Goal: Task Accomplishment & Management: Manage account settings

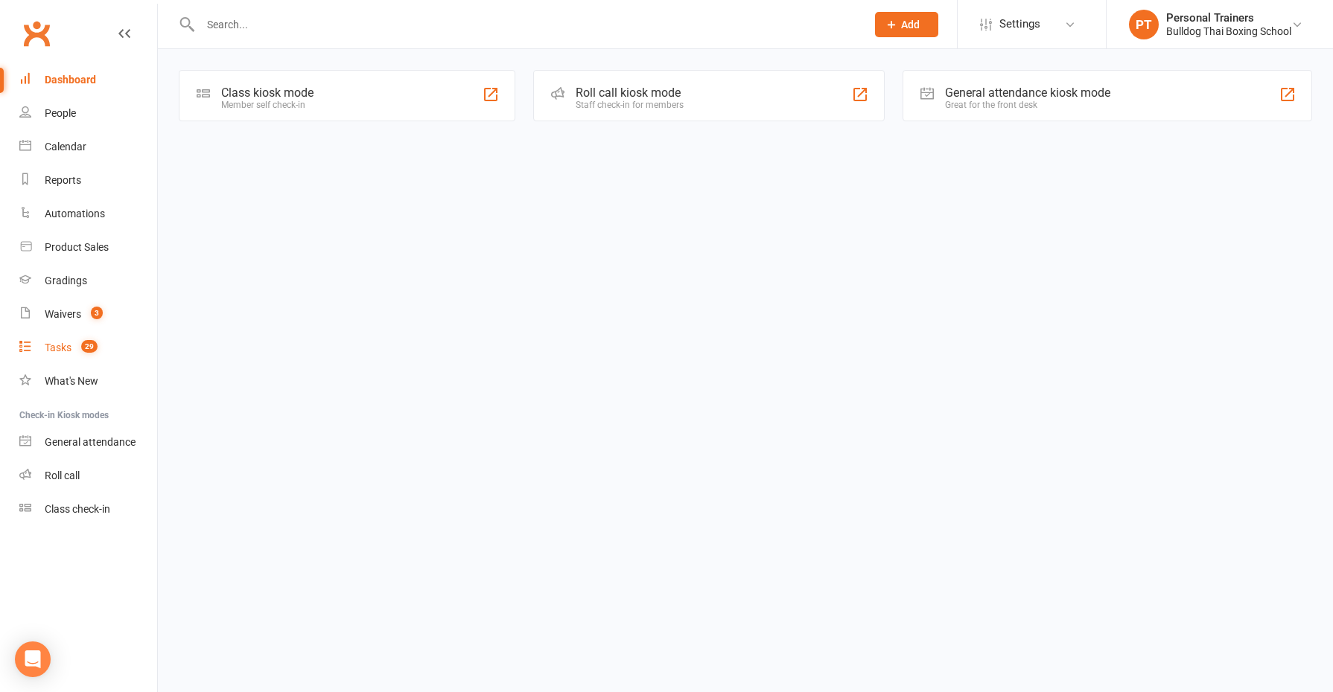
click at [57, 353] on div "Tasks" at bounding box center [58, 348] width 27 height 12
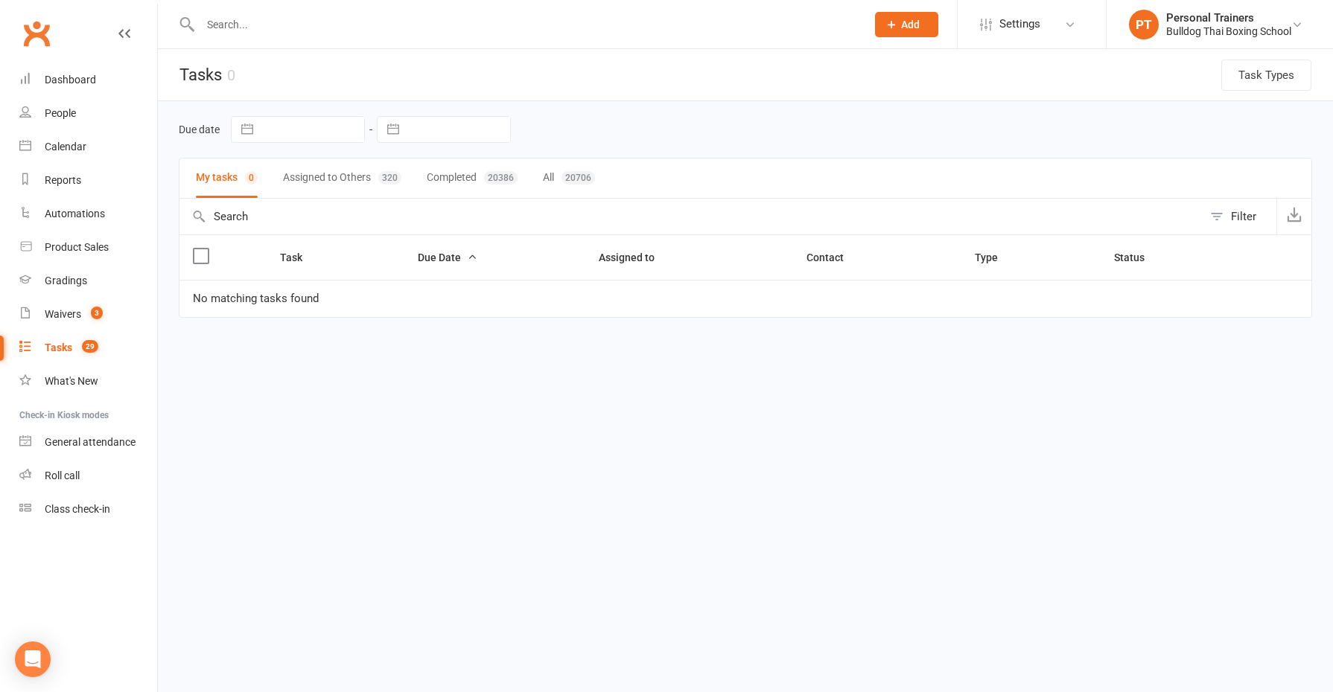
click at [318, 173] on button "Assigned to Others 320" at bounding box center [342, 178] width 118 height 39
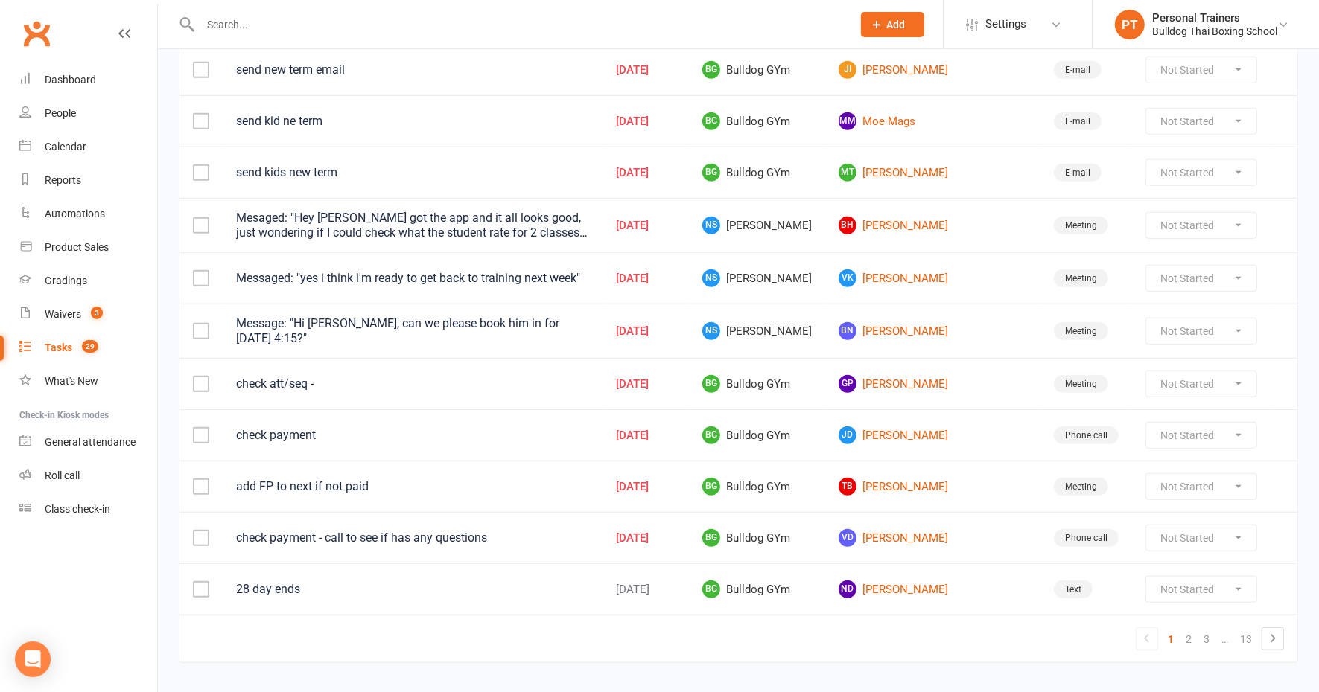
scroll to position [963, 0]
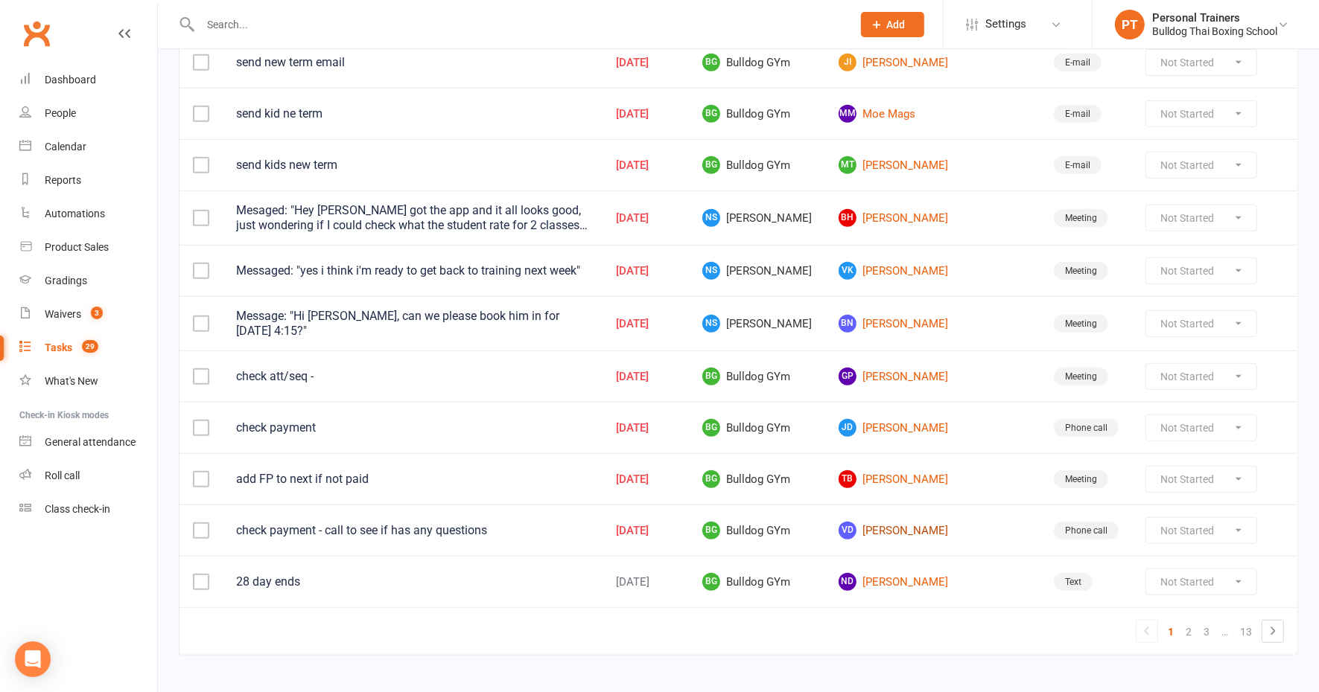
click at [915, 522] on link "VD [PERSON_NAME]" at bounding box center [932, 531] width 188 height 18
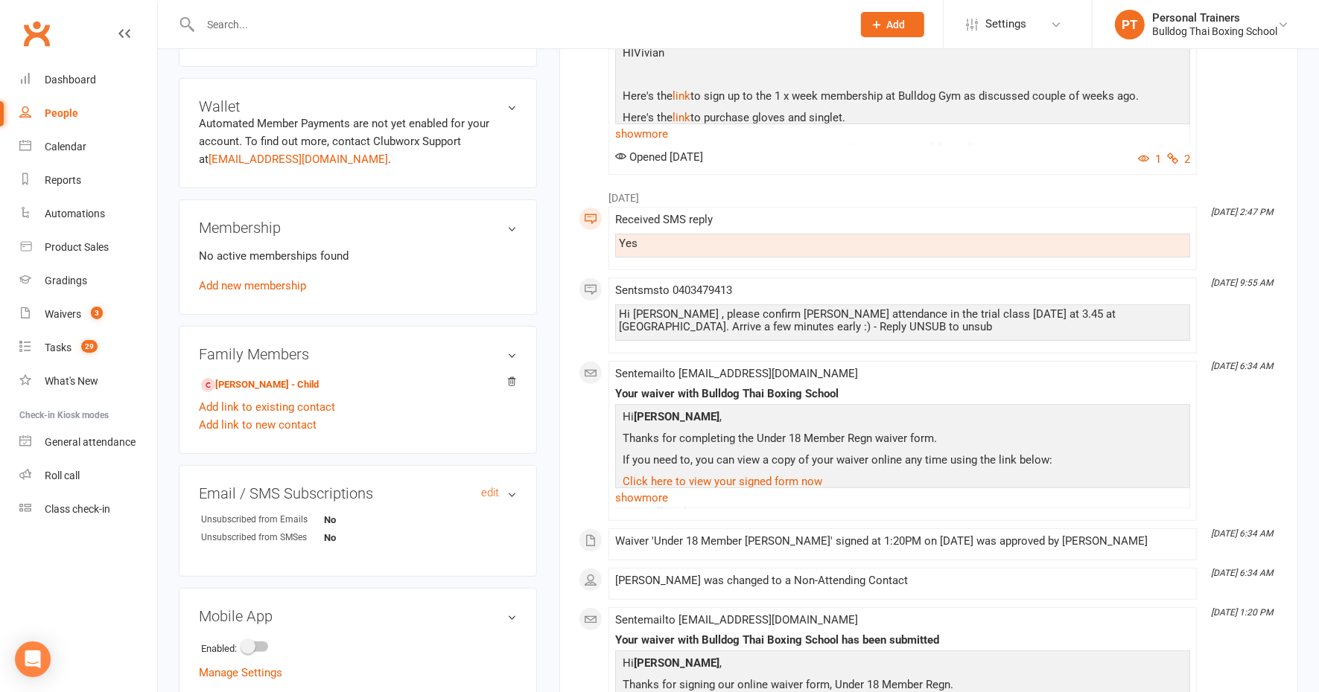
scroll to position [465, 0]
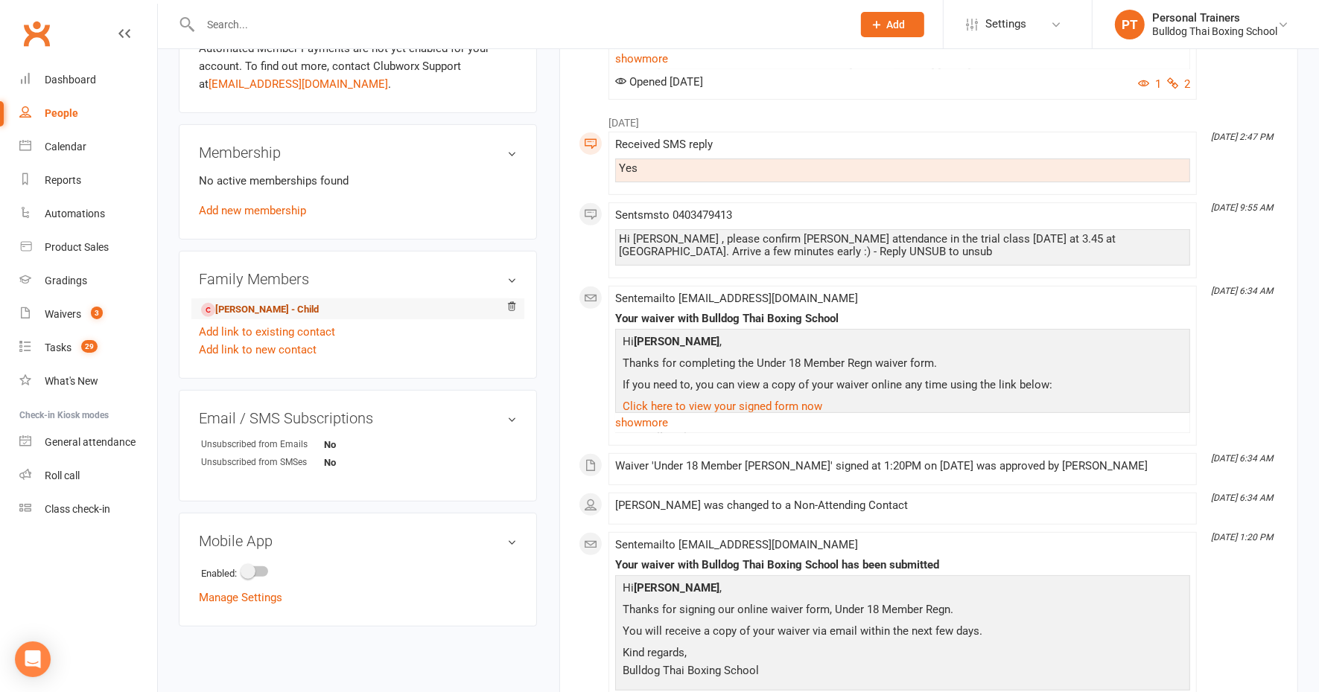
click at [280, 309] on link "[PERSON_NAME] - Child" at bounding box center [260, 310] width 118 height 16
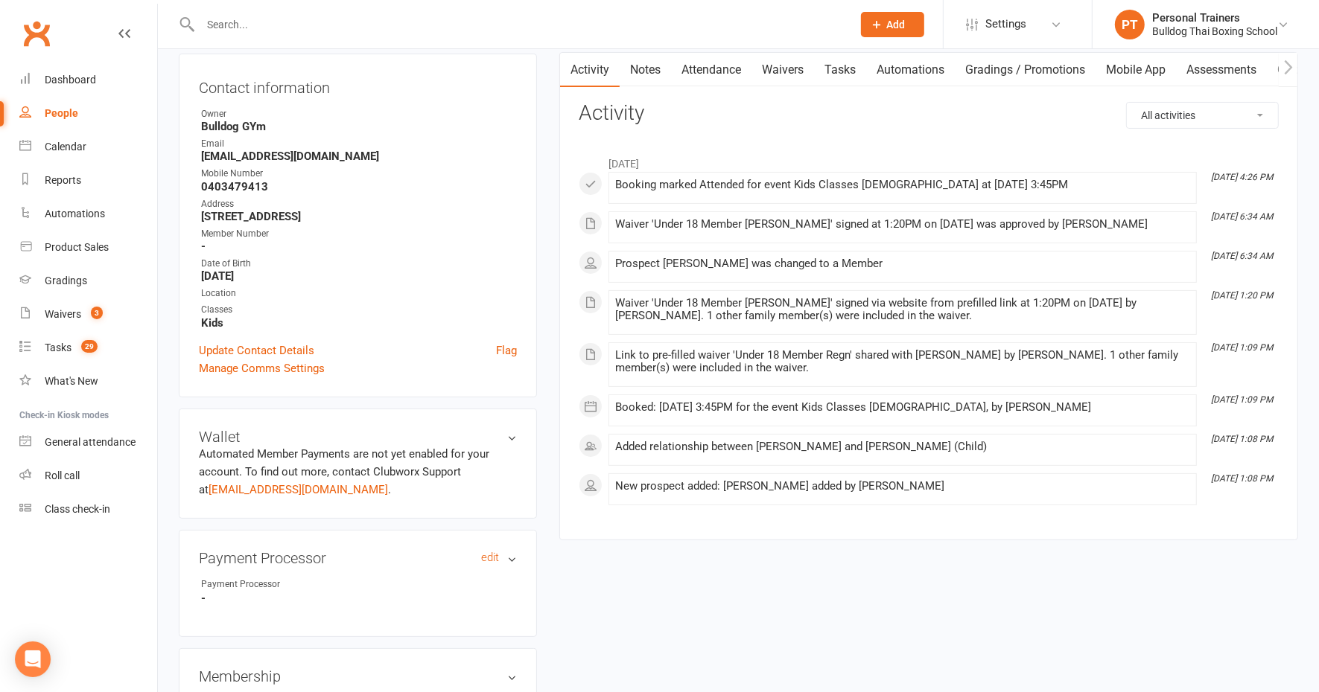
scroll to position [372, 0]
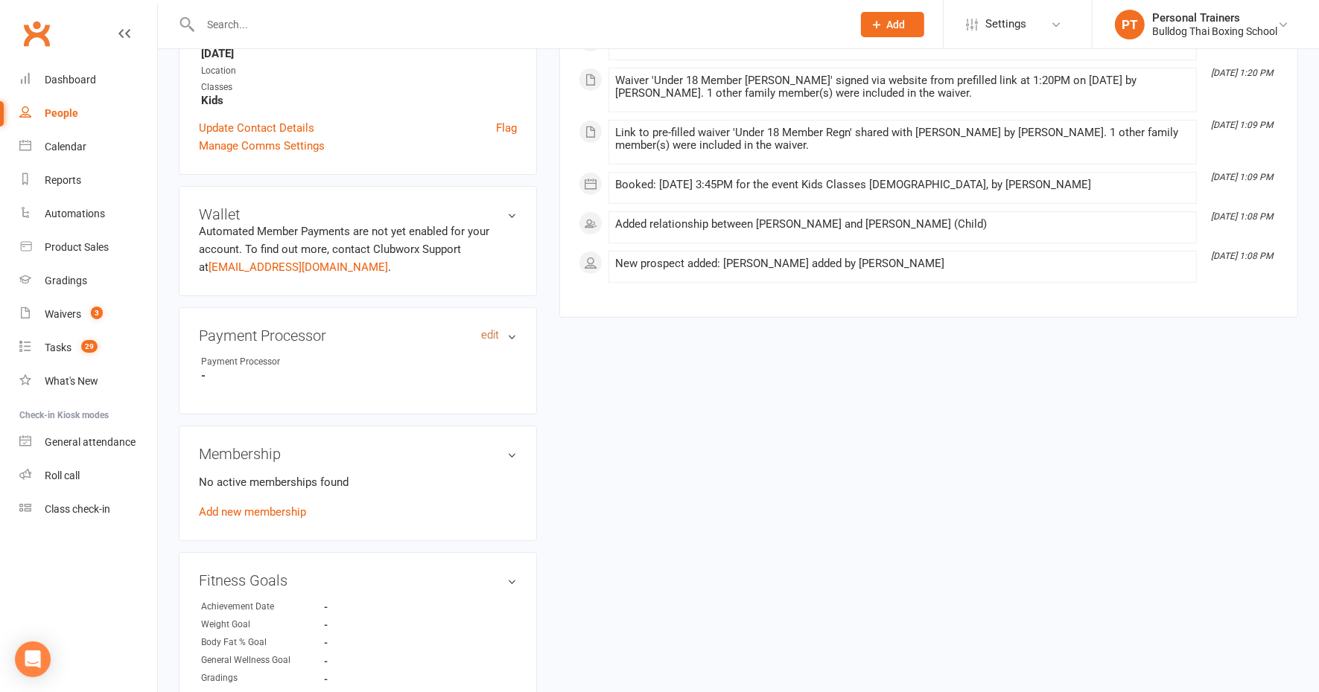
click at [483, 333] on link "edit" at bounding box center [490, 335] width 18 height 13
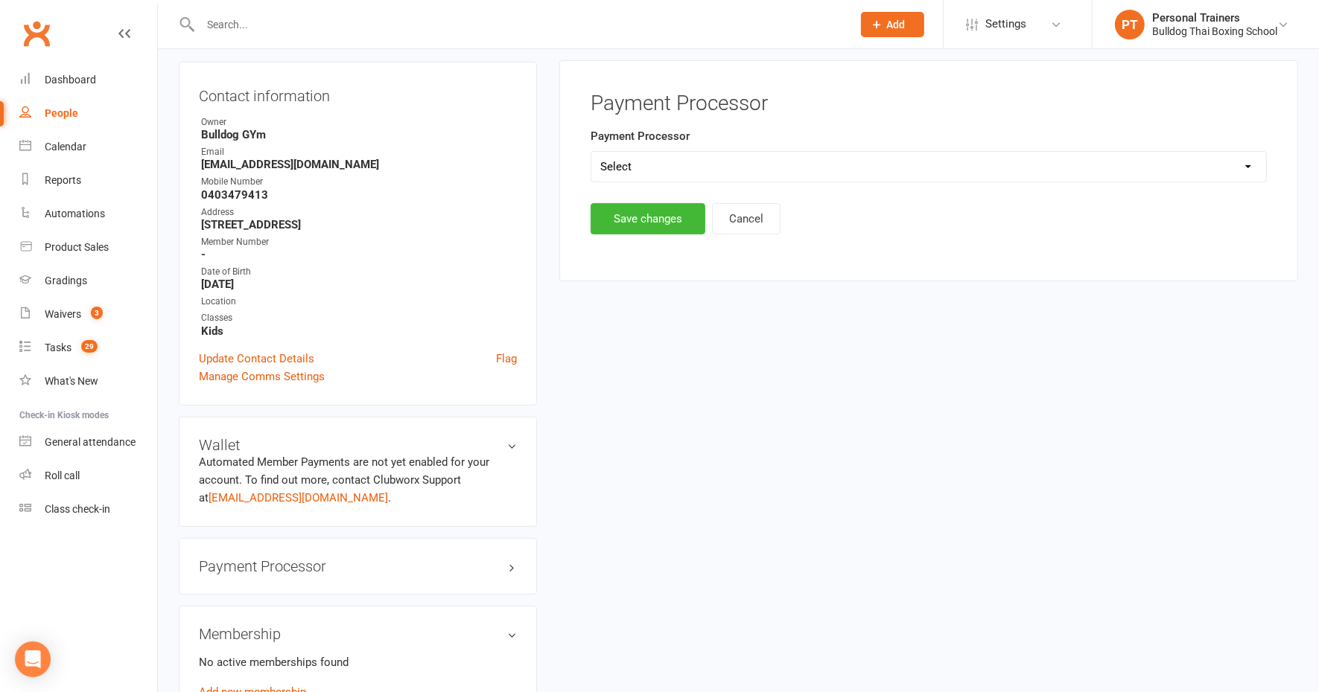
scroll to position [127, 0]
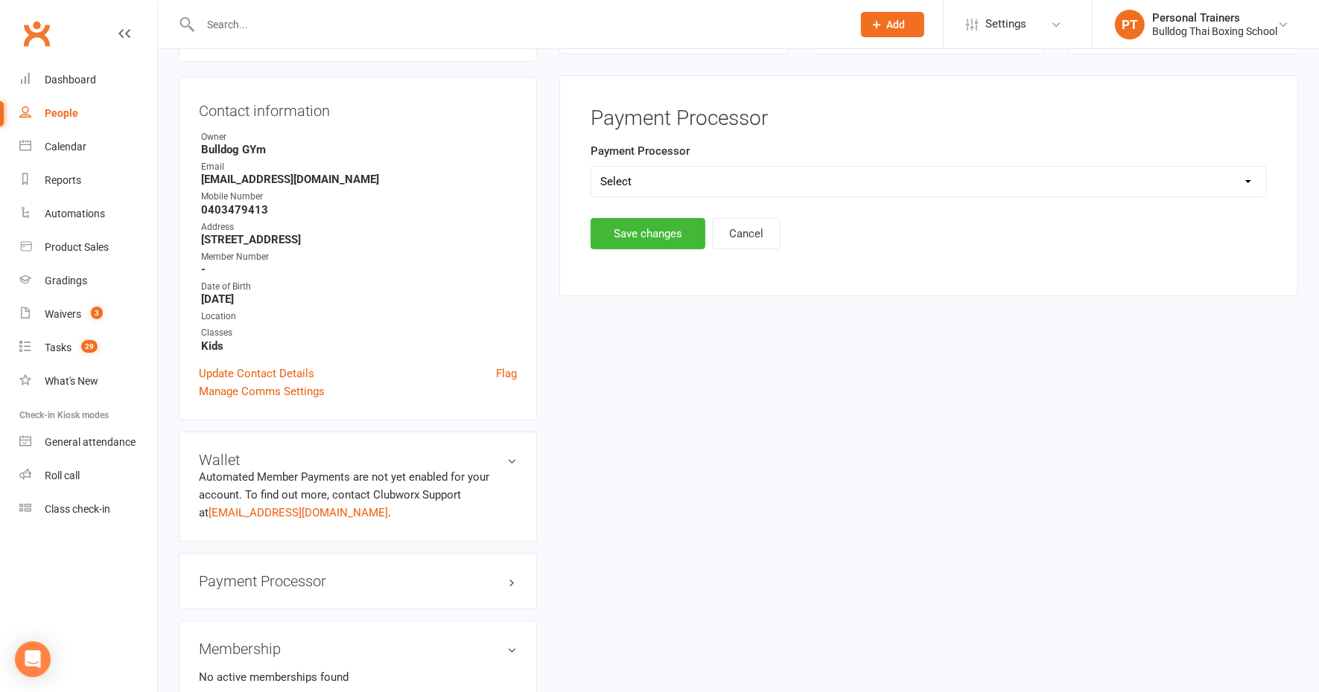
click at [636, 173] on select "Select Ezypay Ezidebit Cash Credit Card Ezypay Kids" at bounding box center [928, 182] width 675 height 30
select select "Ezypay Kids"
click at [591, 167] on select "Select Ezypay Ezidebit Cash Credit Card Ezypay Kids" at bounding box center [928, 182] width 675 height 30
click at [633, 237] on button "Save changes" at bounding box center [647, 233] width 115 height 31
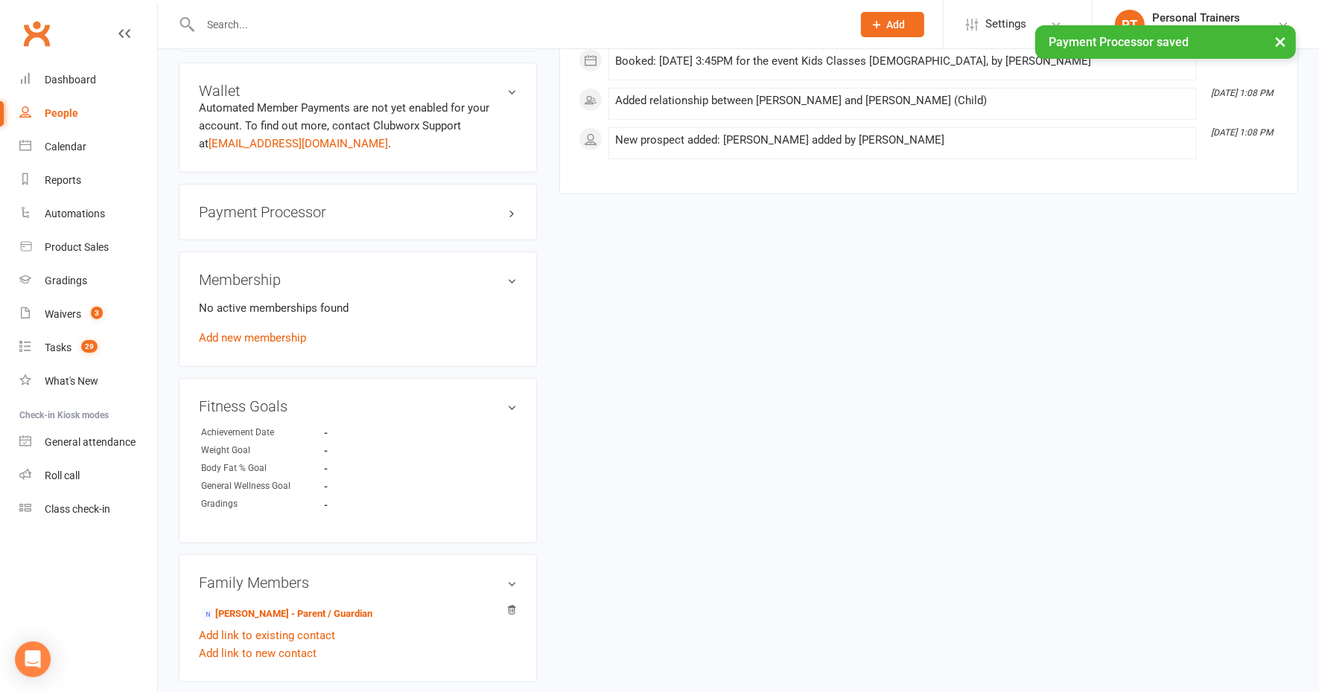
scroll to position [499, 0]
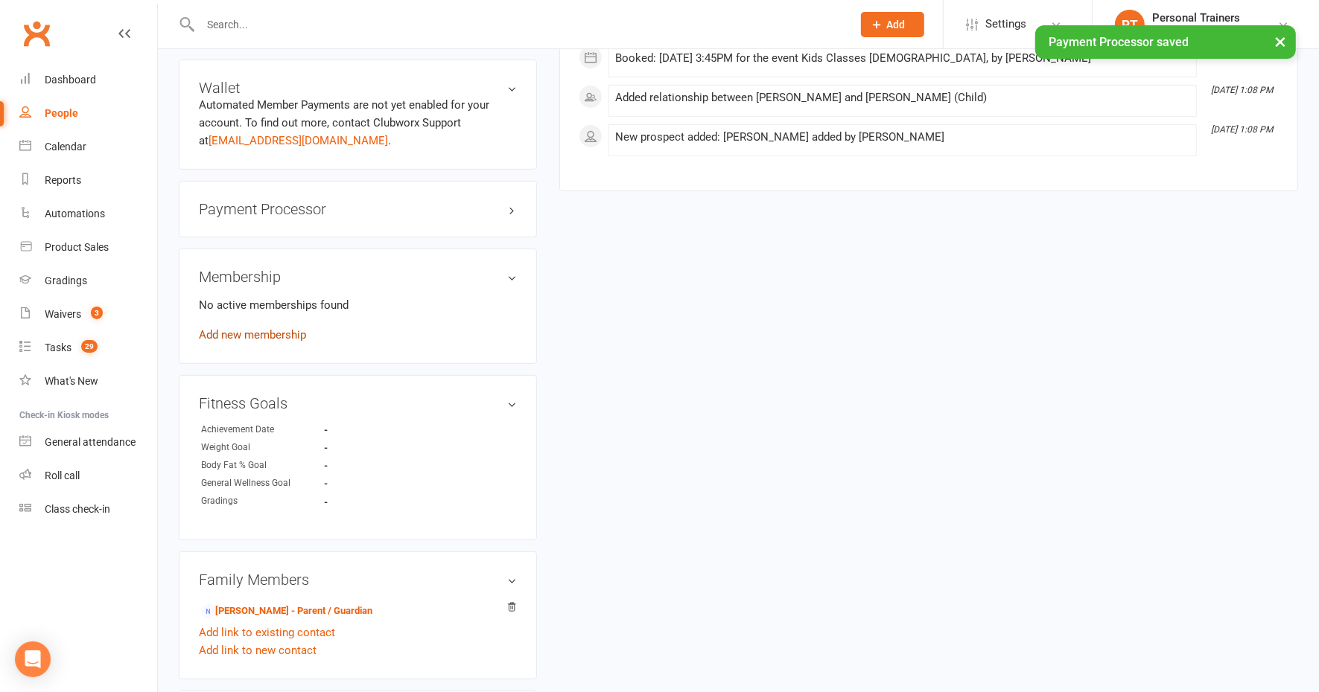
click at [294, 337] on link "Add new membership" at bounding box center [252, 334] width 107 height 13
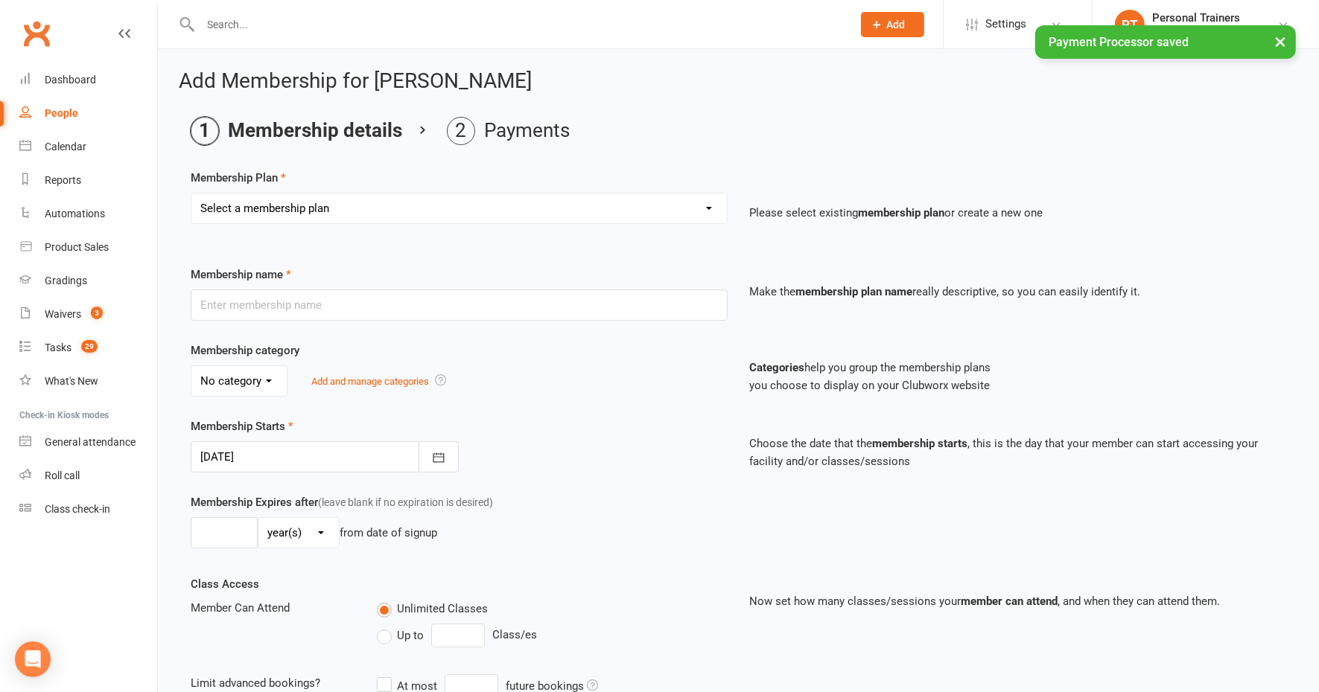
click at [365, 208] on select "Select a membership plan 2 X WEEK MSHIP 1xWeek 25/week Kids 30/week 50/month 14…" at bounding box center [458, 209] width 535 height 30
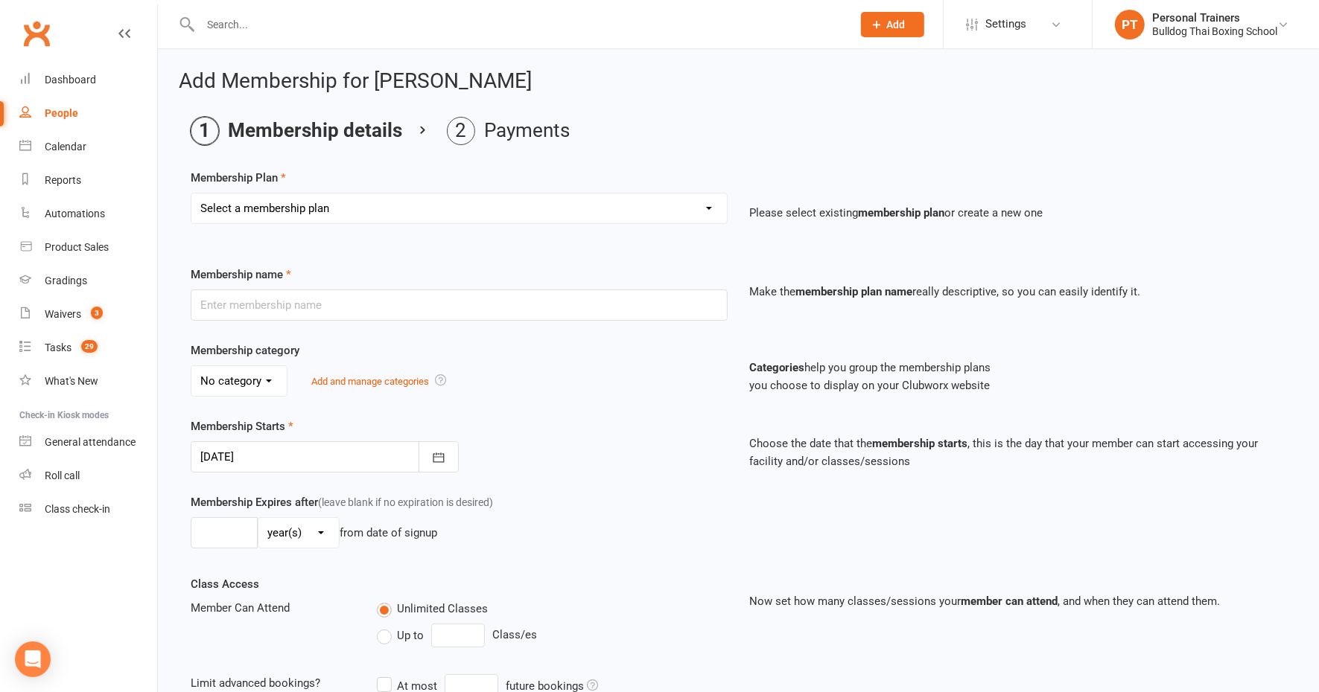
select select "27"
click at [191, 194] on select "Select a membership plan 2 X WEEK MSHIP 1xWeek 25/week Kids 30/week 50/month 14…" at bounding box center [458, 209] width 535 height 30
type input "KIDS 1xweek"
type input "0"
type input "1"
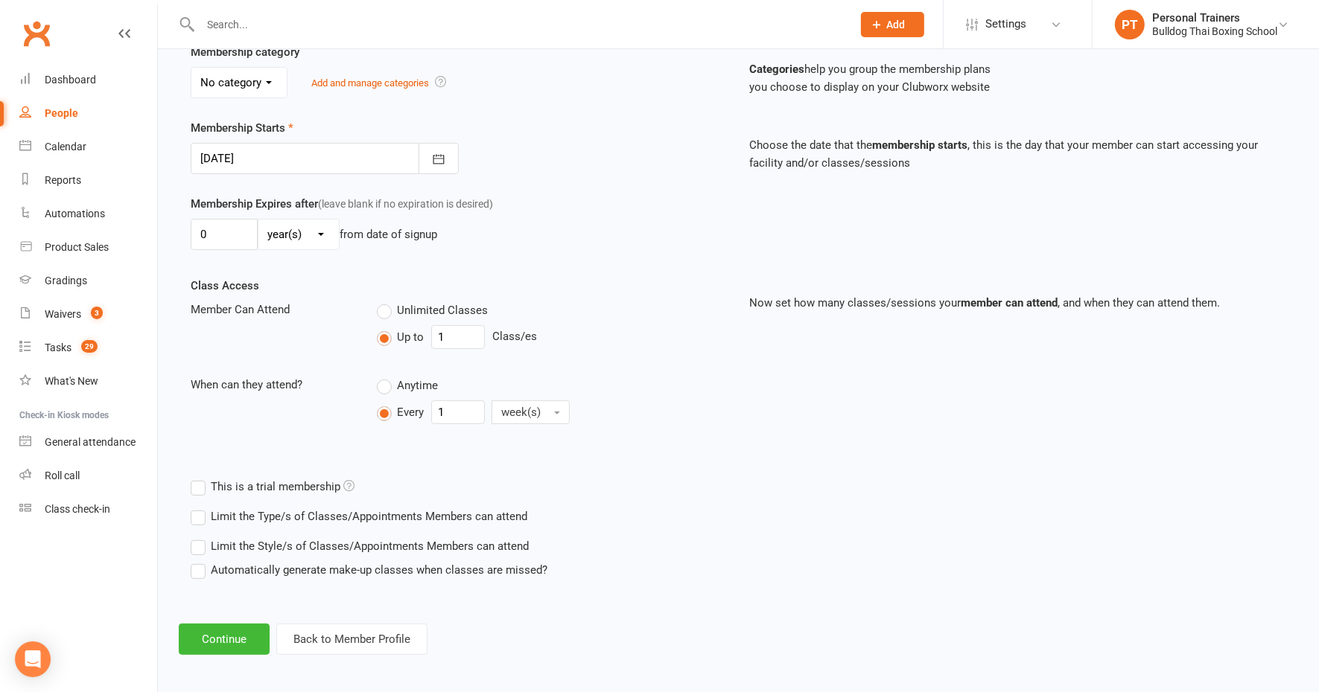
scroll to position [299, 0]
click at [226, 637] on button "Continue" at bounding box center [224, 639] width 91 height 31
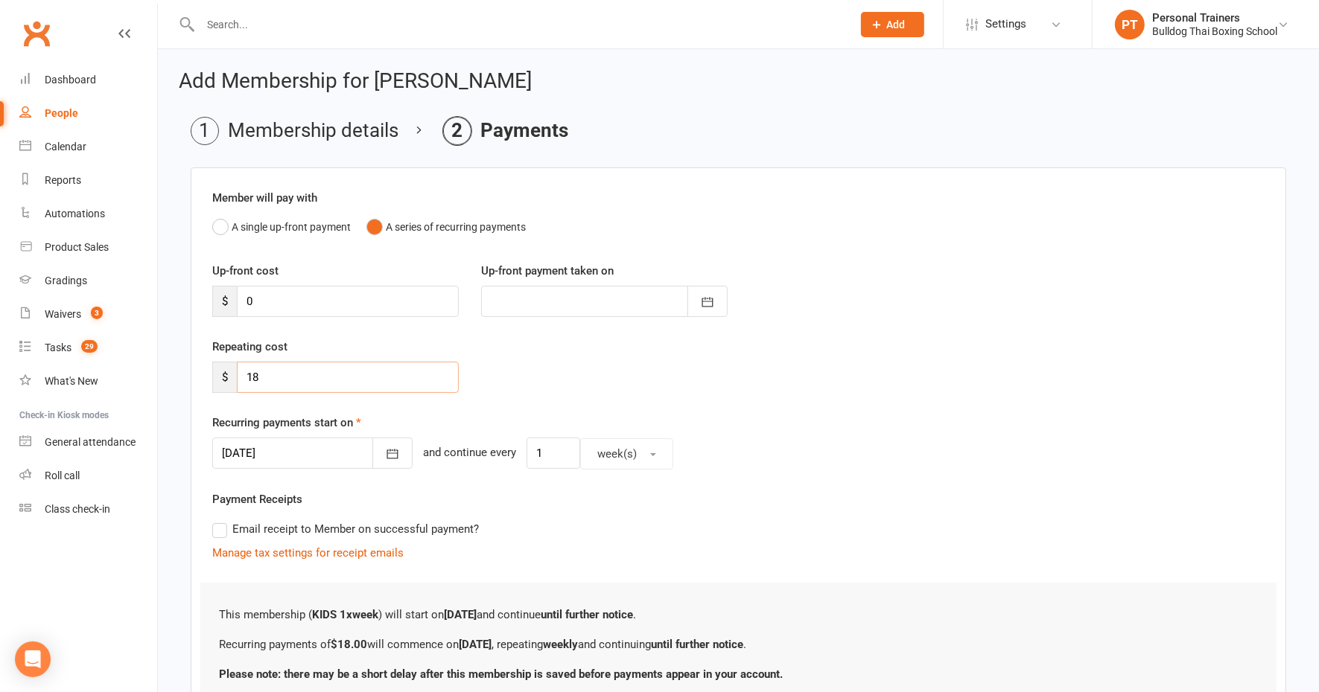
drag, startPoint x: 254, startPoint y: 371, endPoint x: 218, endPoint y: 369, distance: 35.8
click at [218, 369] on div "$ 18" at bounding box center [335, 377] width 246 height 31
type input "20"
click at [495, 401] on div "Repeating cost $ 20" at bounding box center [738, 376] width 1074 height 76
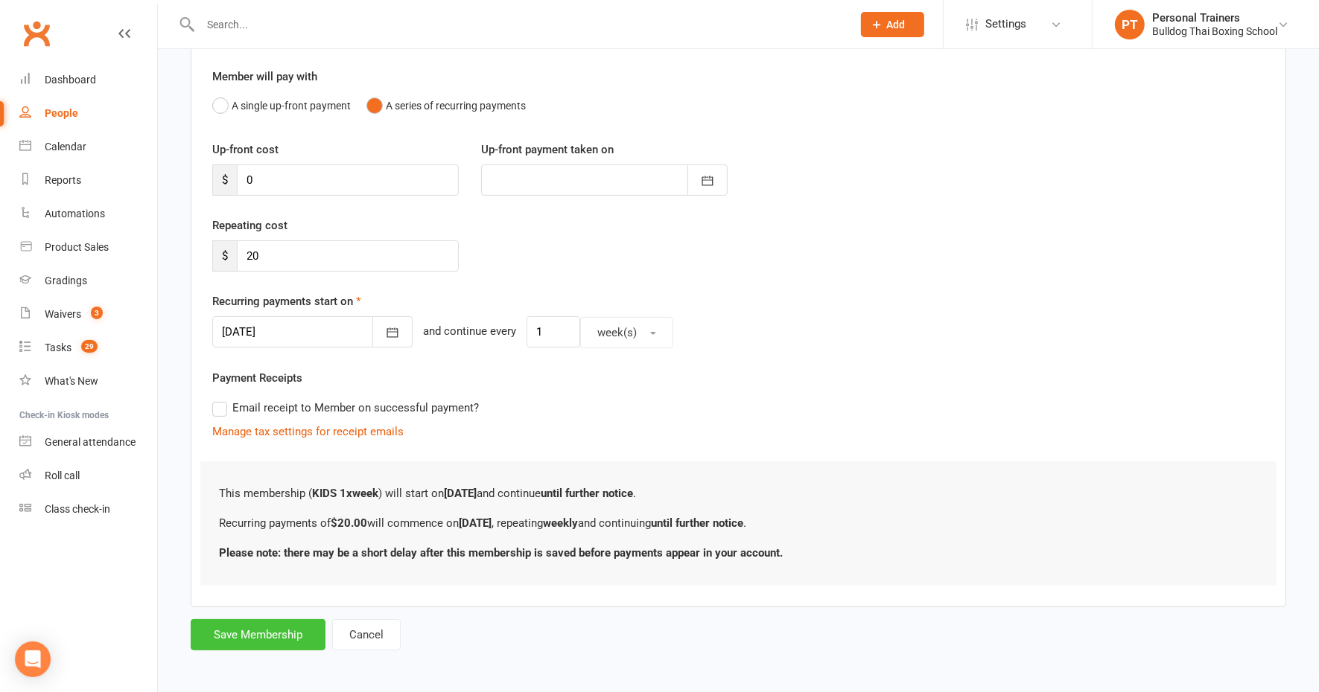
click at [276, 630] on button "Save Membership" at bounding box center [258, 634] width 135 height 31
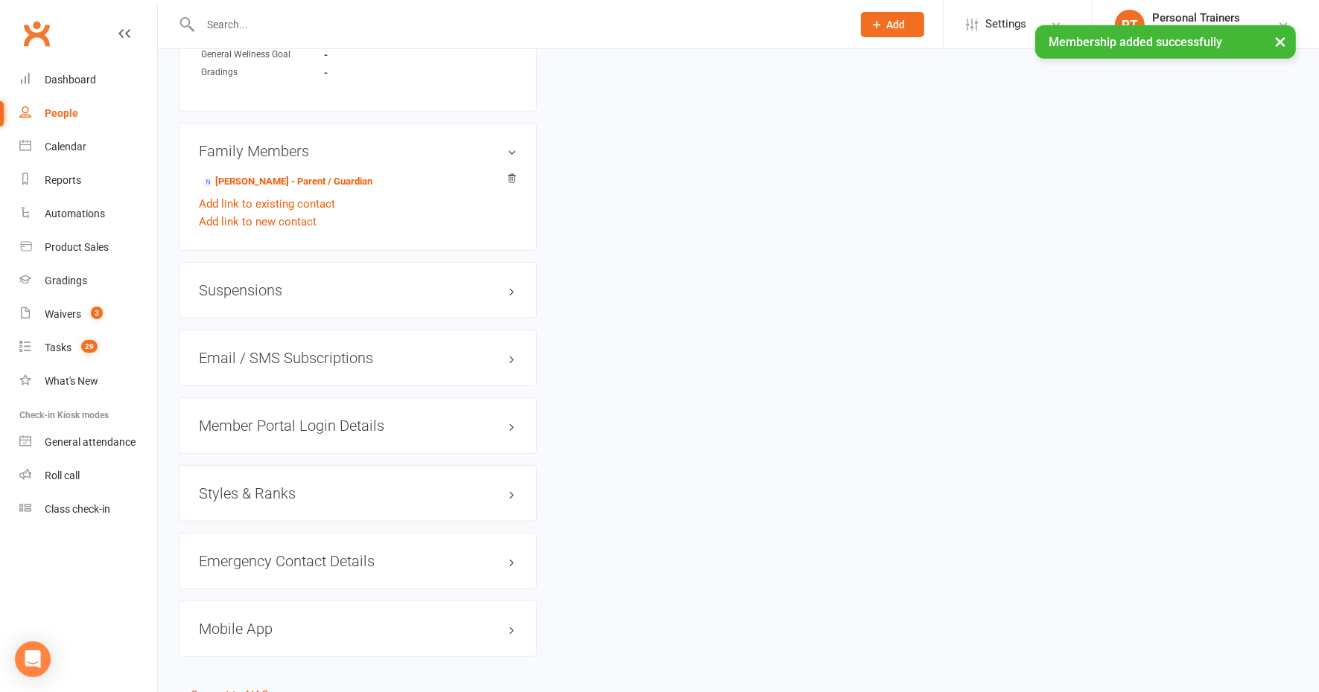
scroll to position [1077, 0]
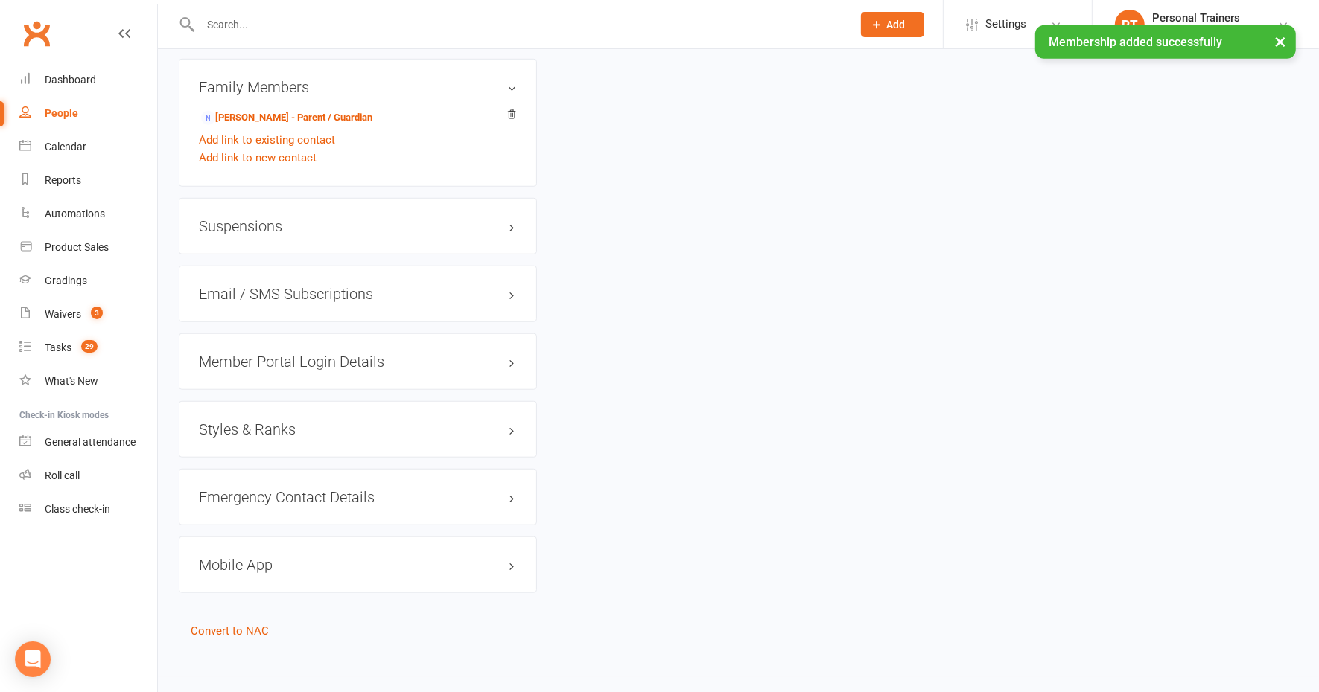
click at [253, 561] on h3 "Mobile App" at bounding box center [358, 565] width 318 height 16
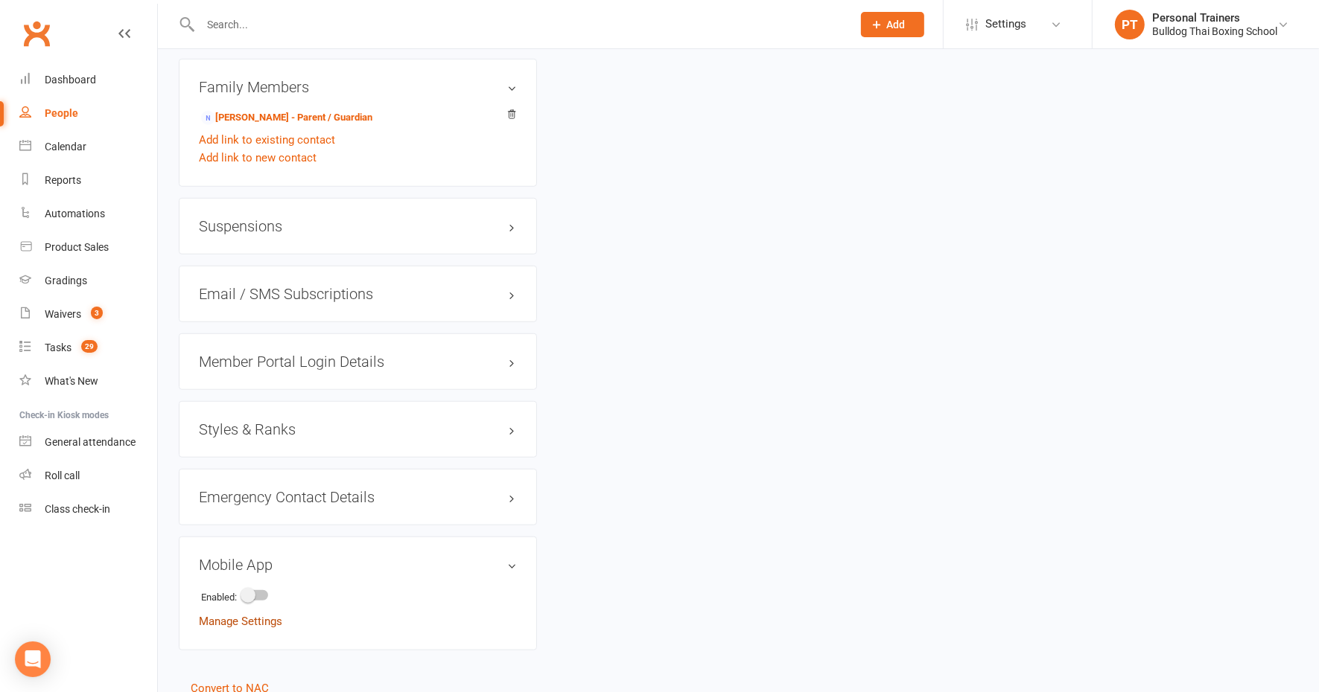
click at [252, 616] on link "Manage Settings" at bounding box center [240, 621] width 83 height 13
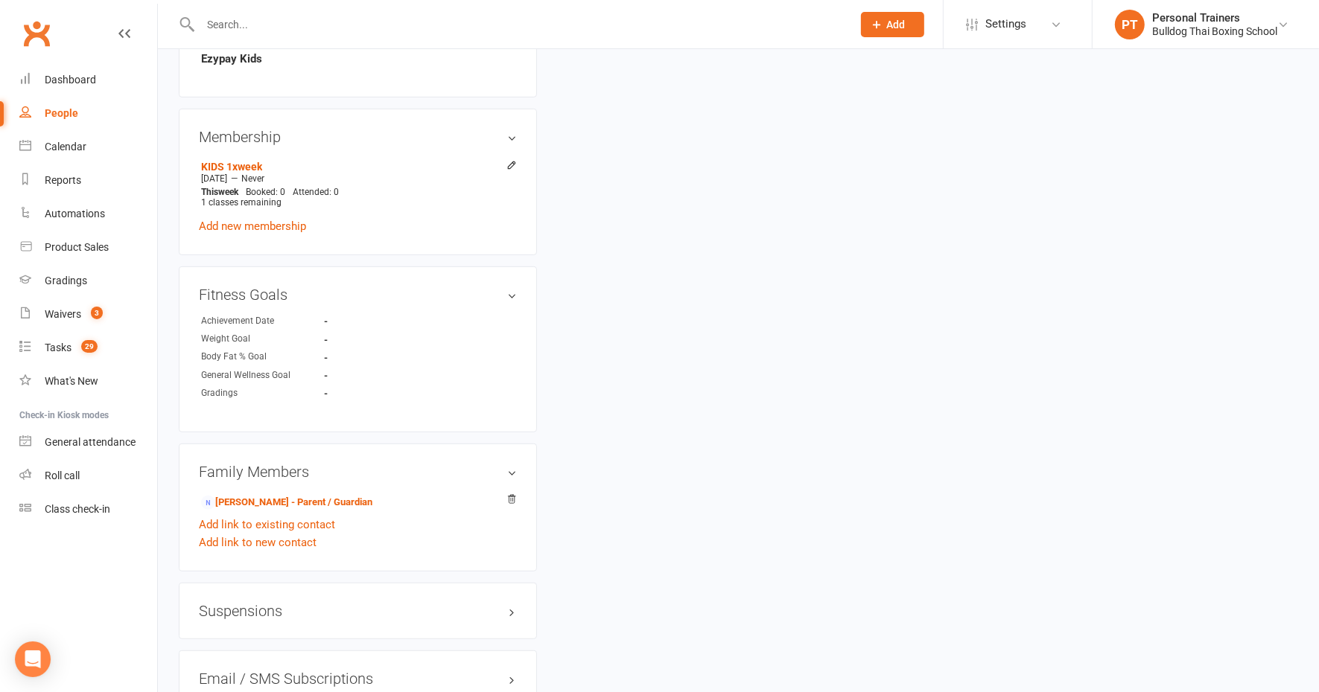
scroll to position [1134, 0]
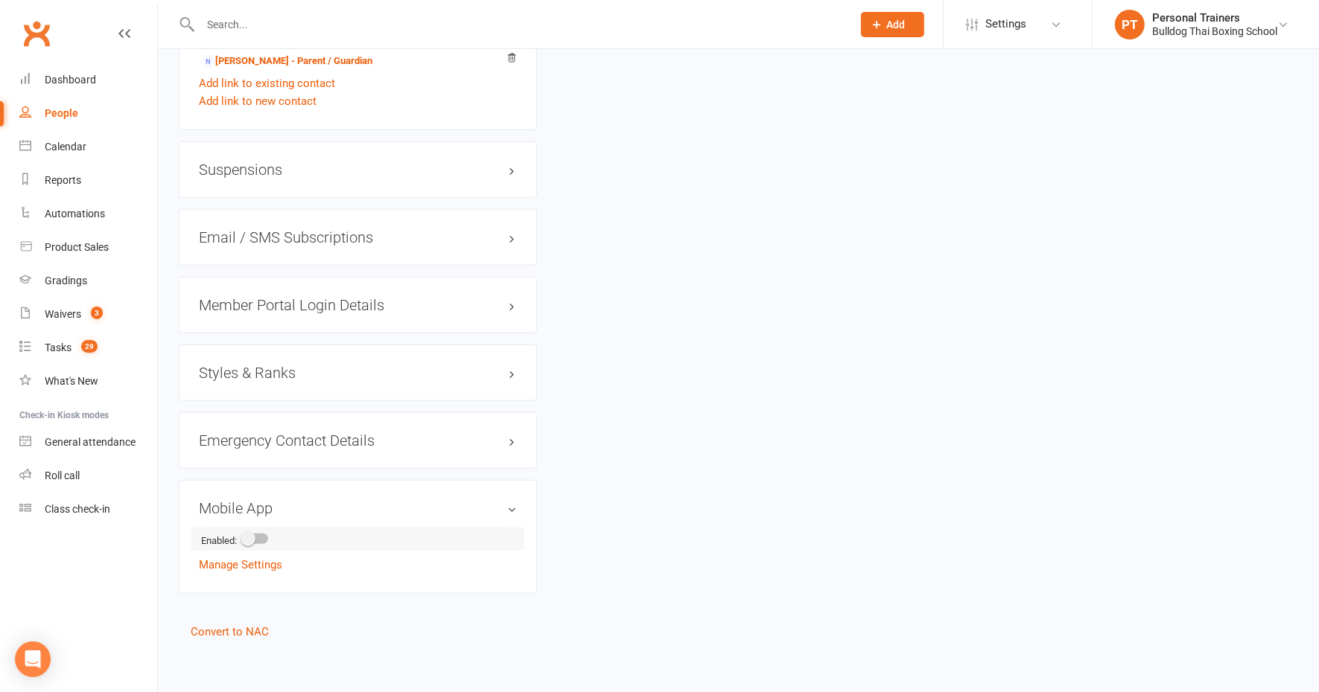
click at [263, 534] on div at bounding box center [255, 539] width 25 height 10
click at [243, 537] on input "checkbox" at bounding box center [243, 537] width 0 height 0
click at [261, 624] on link "Manage Settings" at bounding box center [240, 625] width 83 height 13
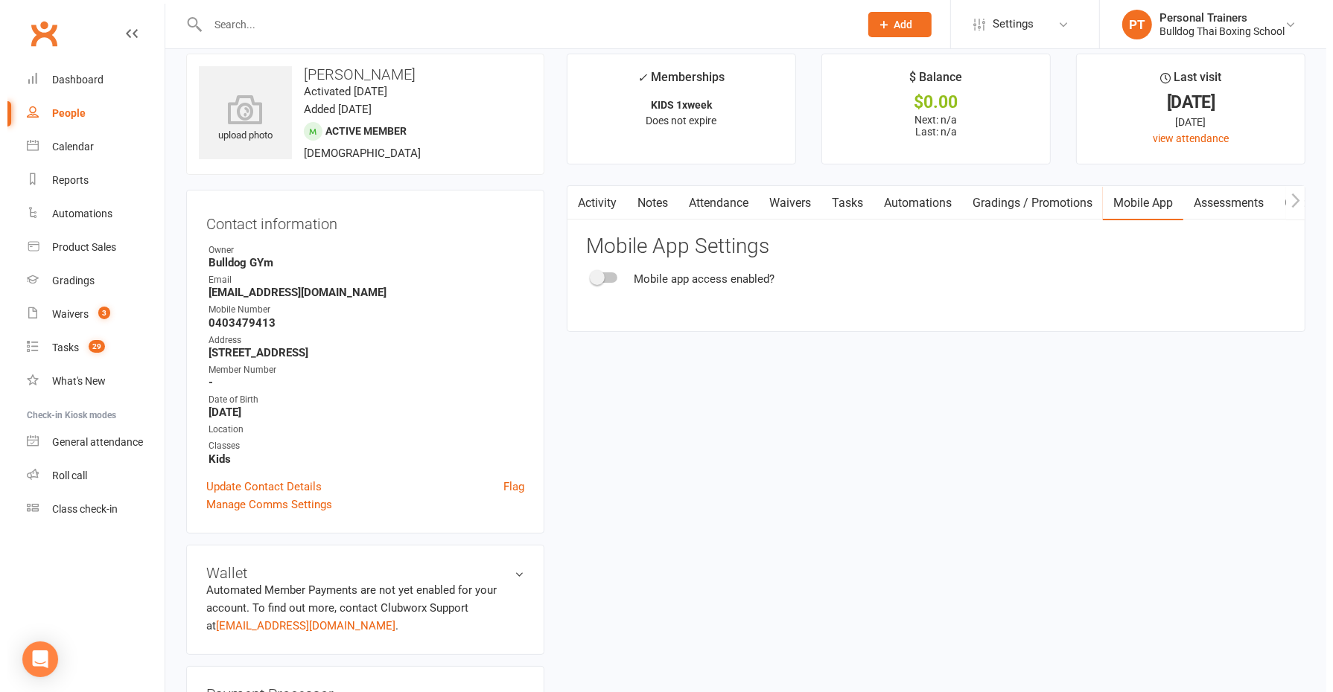
scroll to position [0, 0]
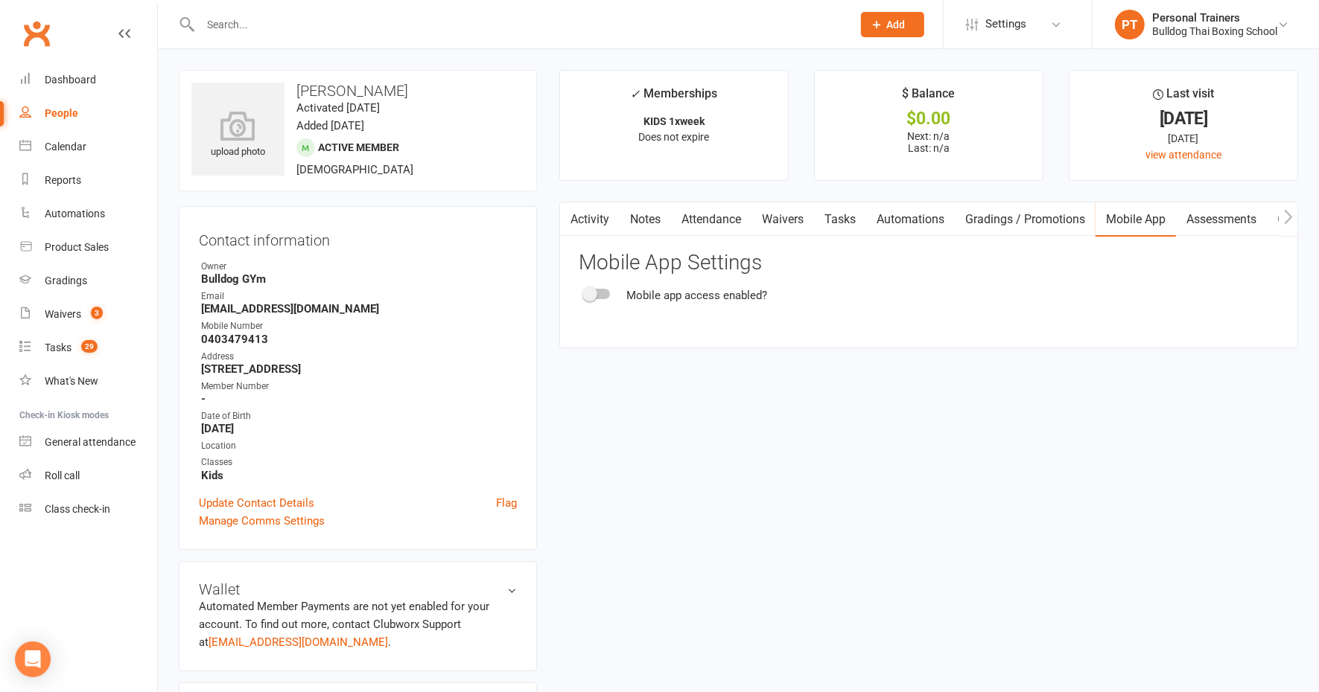
click at [601, 290] on div at bounding box center [596, 294] width 25 height 10
click at [584, 292] on input "checkbox" at bounding box center [584, 292] width 0 height 0
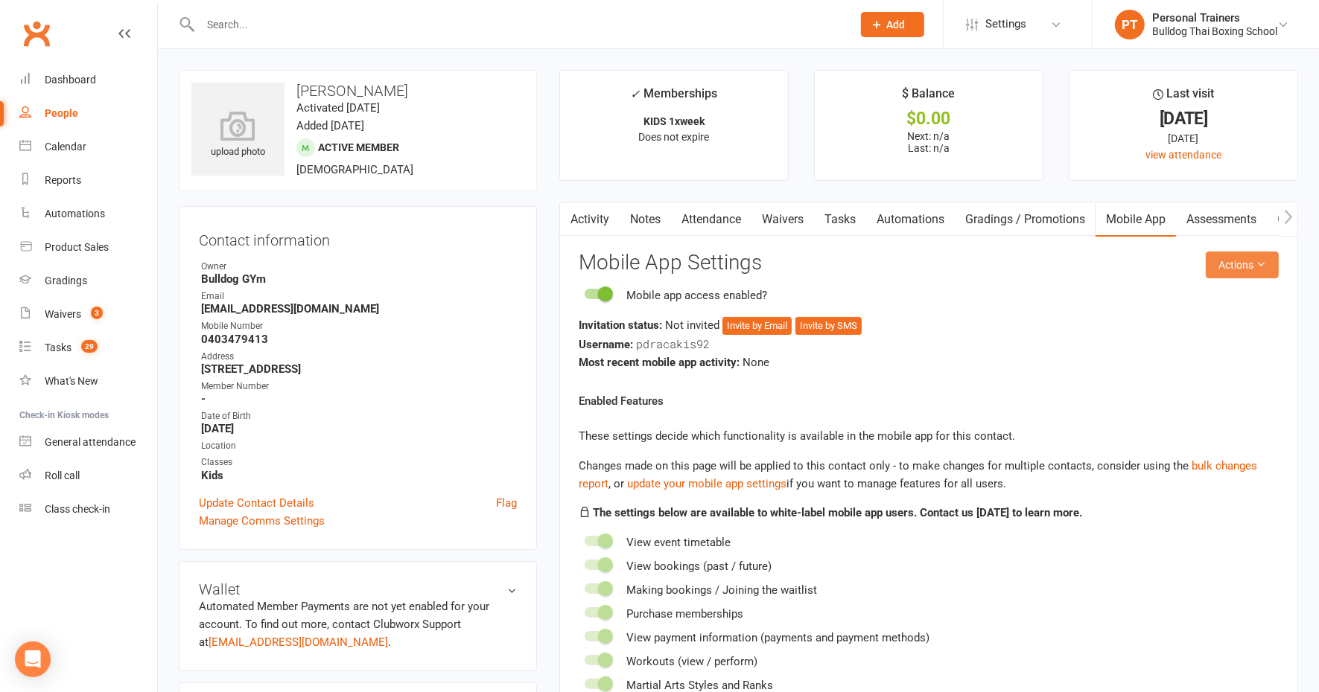
click at [1244, 258] on button "Actions" at bounding box center [1241, 265] width 73 height 27
click at [1164, 295] on link "Send invitation email" at bounding box center [1190, 298] width 147 height 30
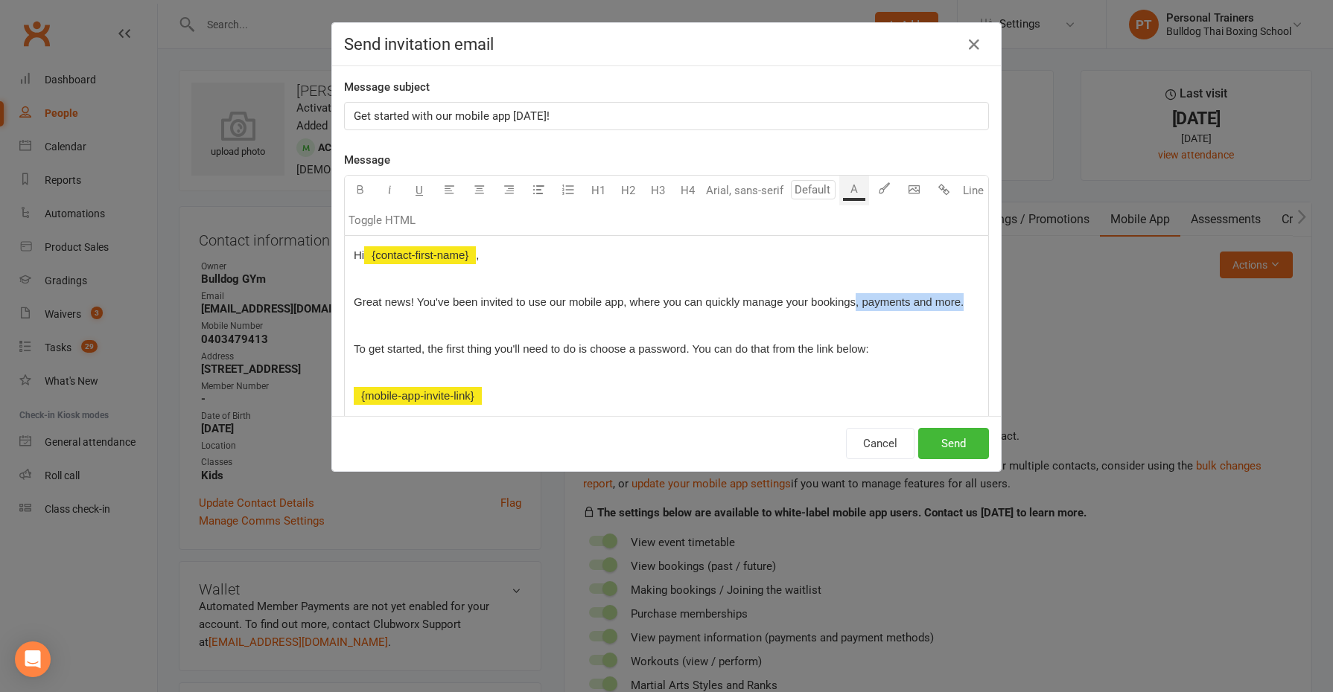
drag, startPoint x: 960, startPoint y: 299, endPoint x: 847, endPoint y: 299, distance: 112.4
click at [847, 299] on div "Hi ﻿ {contact-first-name} , Great news! You've been invited to use our mobile a…" at bounding box center [666, 419] width 643 height 366
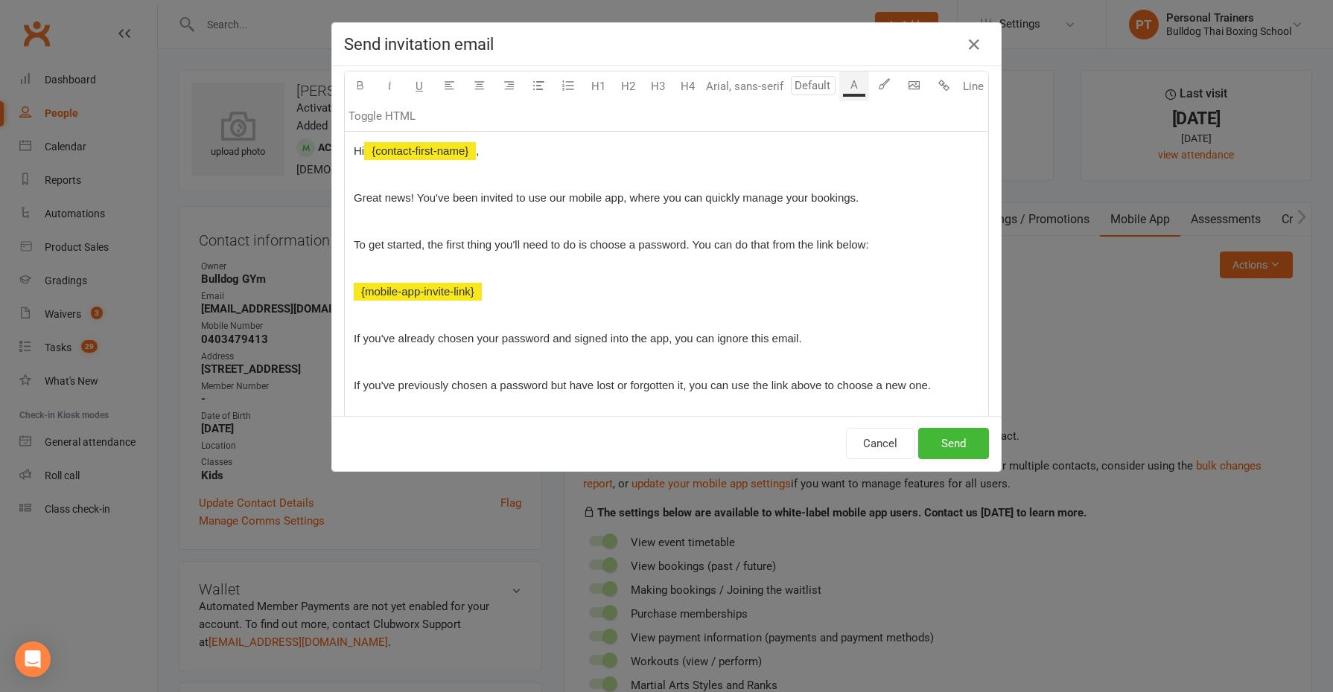
scroll to position [186, 0]
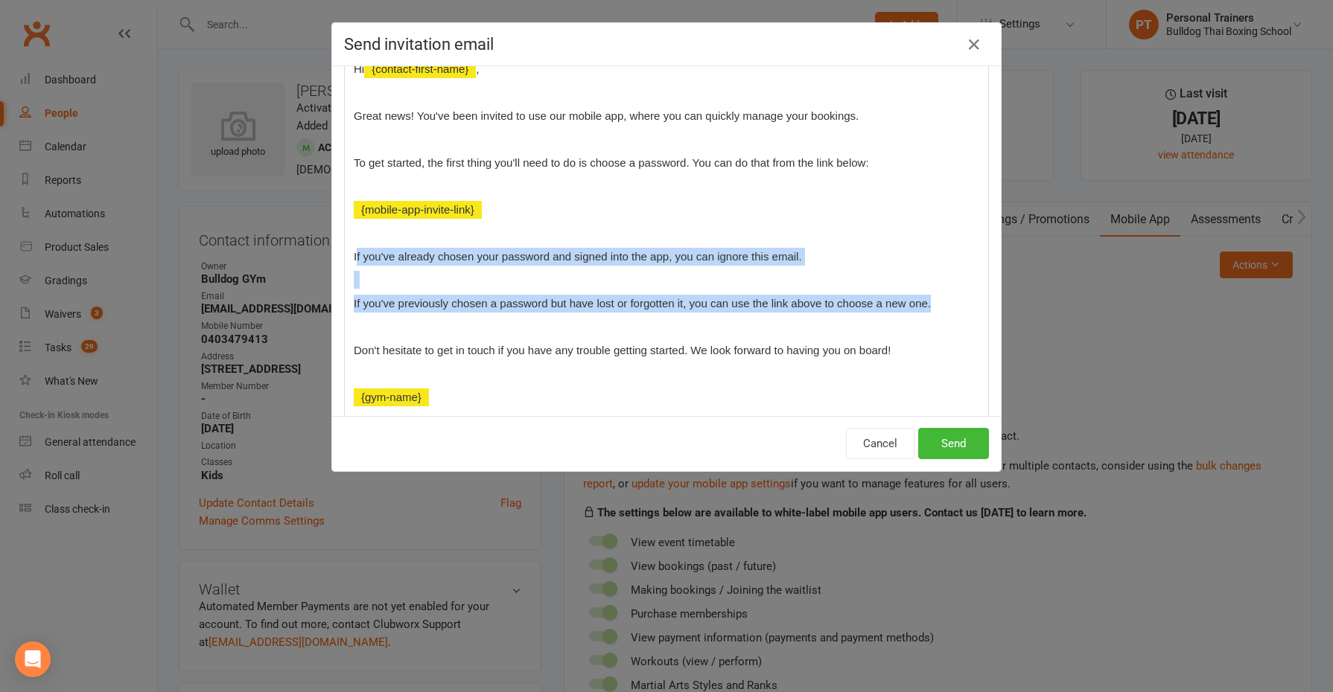
drag, startPoint x: 348, startPoint y: 252, endPoint x: 946, endPoint y: 300, distance: 599.8
click at [946, 300] on div "Hi ﻿ {contact-first-name} , Great news! You've been invited to use our mobile a…" at bounding box center [666, 233] width 643 height 366
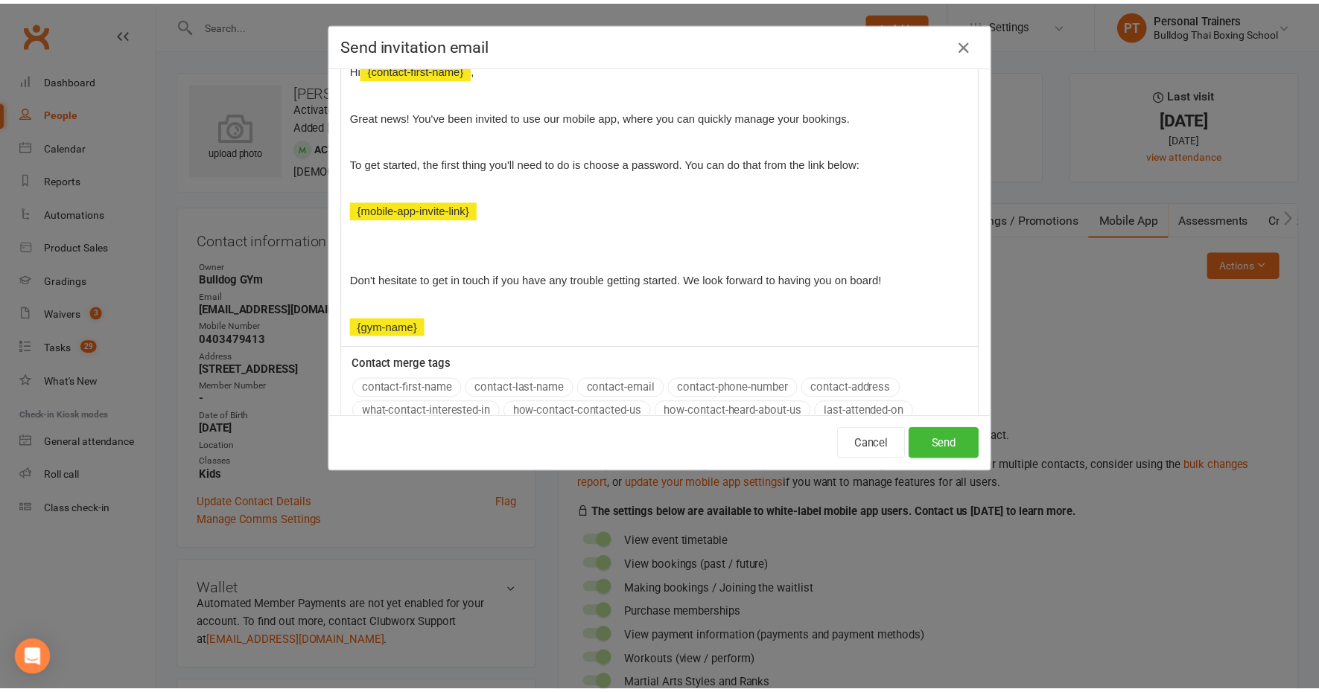
scroll to position [0, 0]
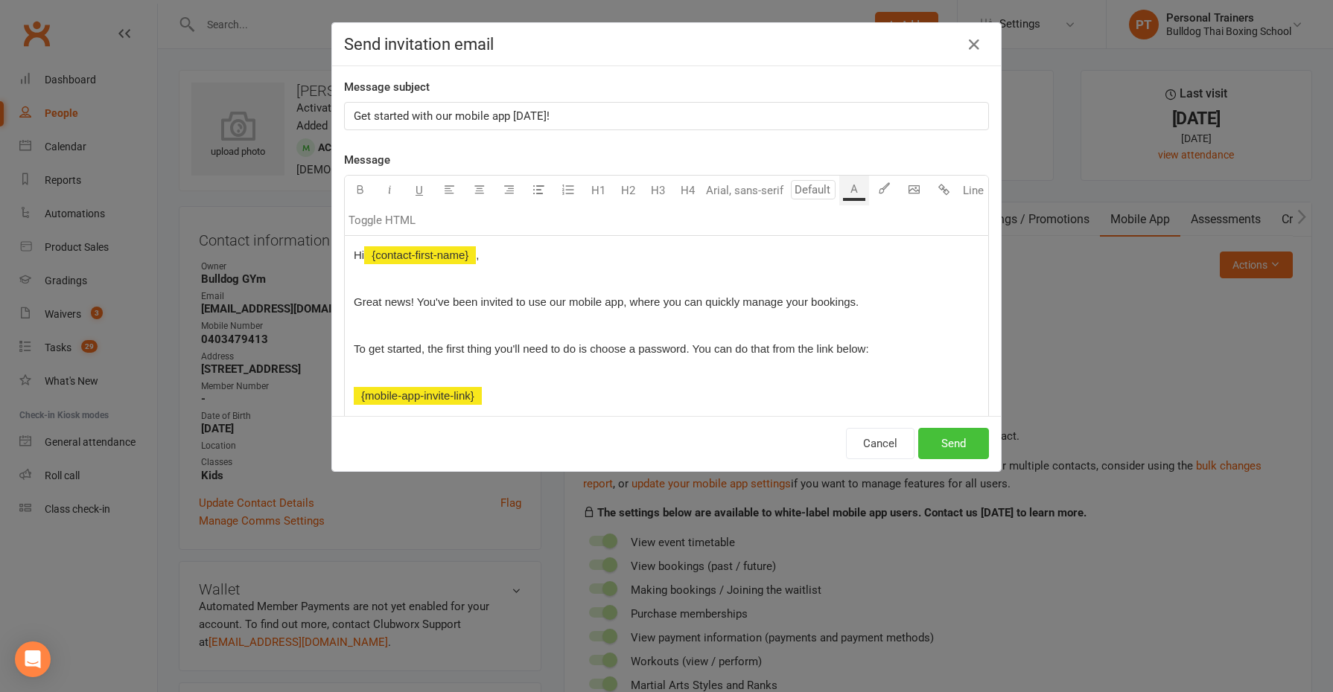
click at [943, 445] on button "Send" at bounding box center [953, 443] width 71 height 31
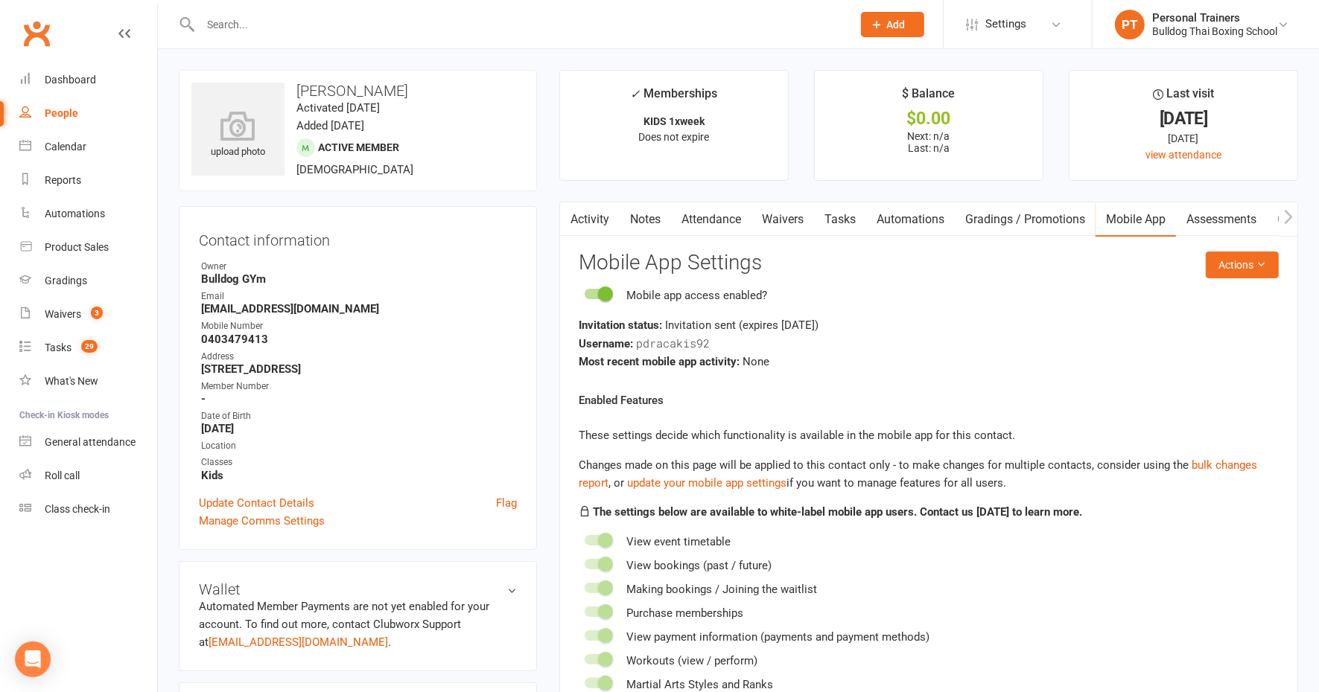
click at [843, 223] on link "Tasks" at bounding box center [840, 220] width 52 height 34
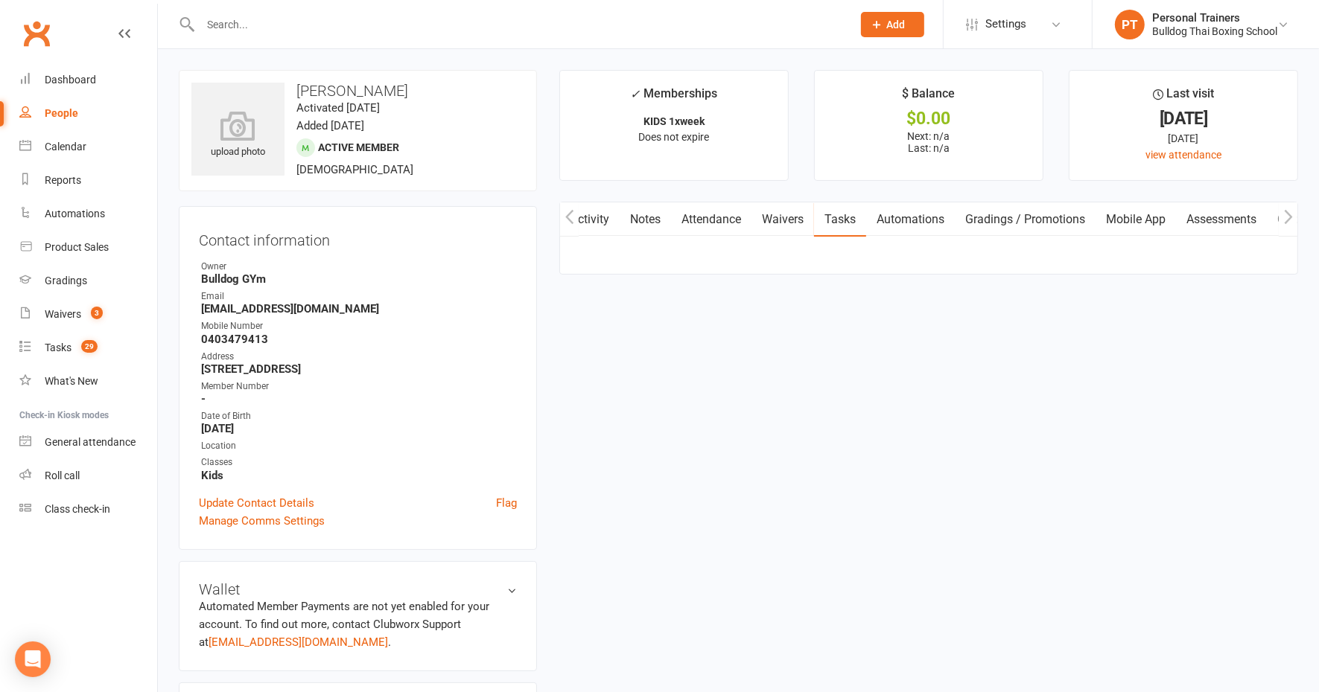
scroll to position [0, 1]
drag, startPoint x: 1013, startPoint y: 340, endPoint x: 955, endPoint y: 327, distance: 59.6
click at [1013, 340] on th "Description" at bounding box center [1067, 355] width 181 height 38
click at [65, 346] on div "Tasks" at bounding box center [58, 348] width 27 height 12
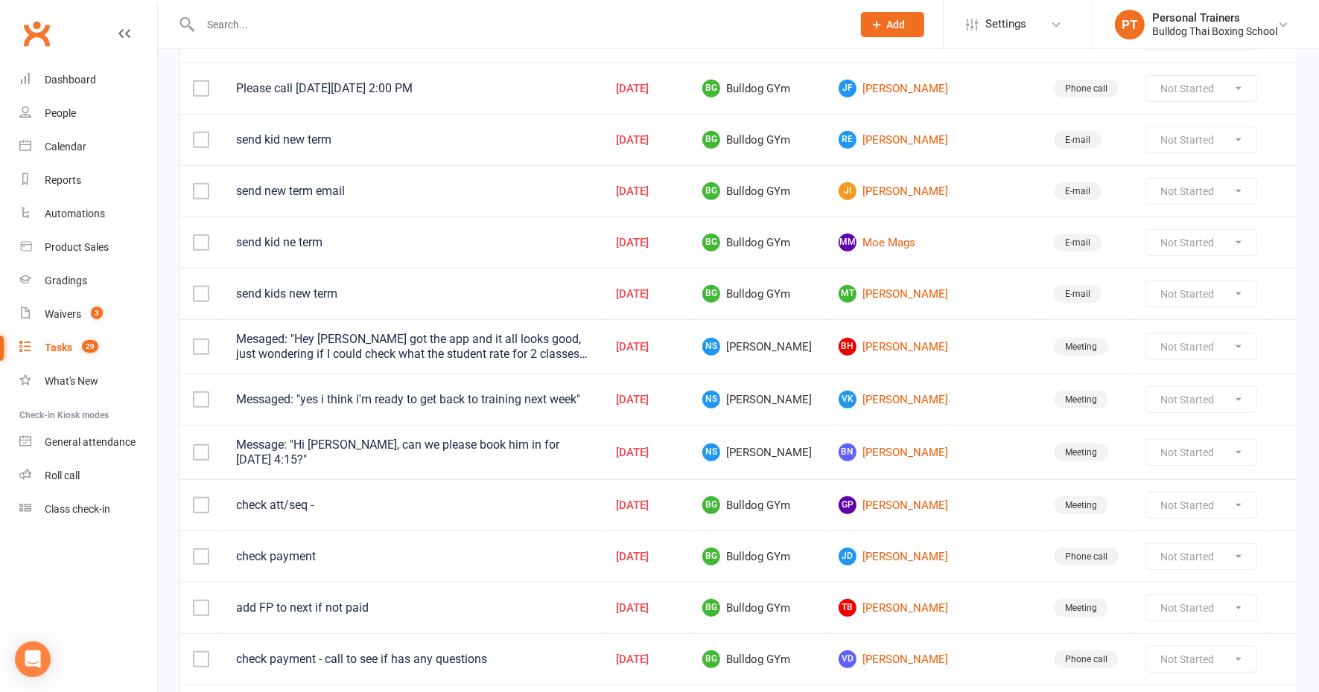
scroll to position [838, 0]
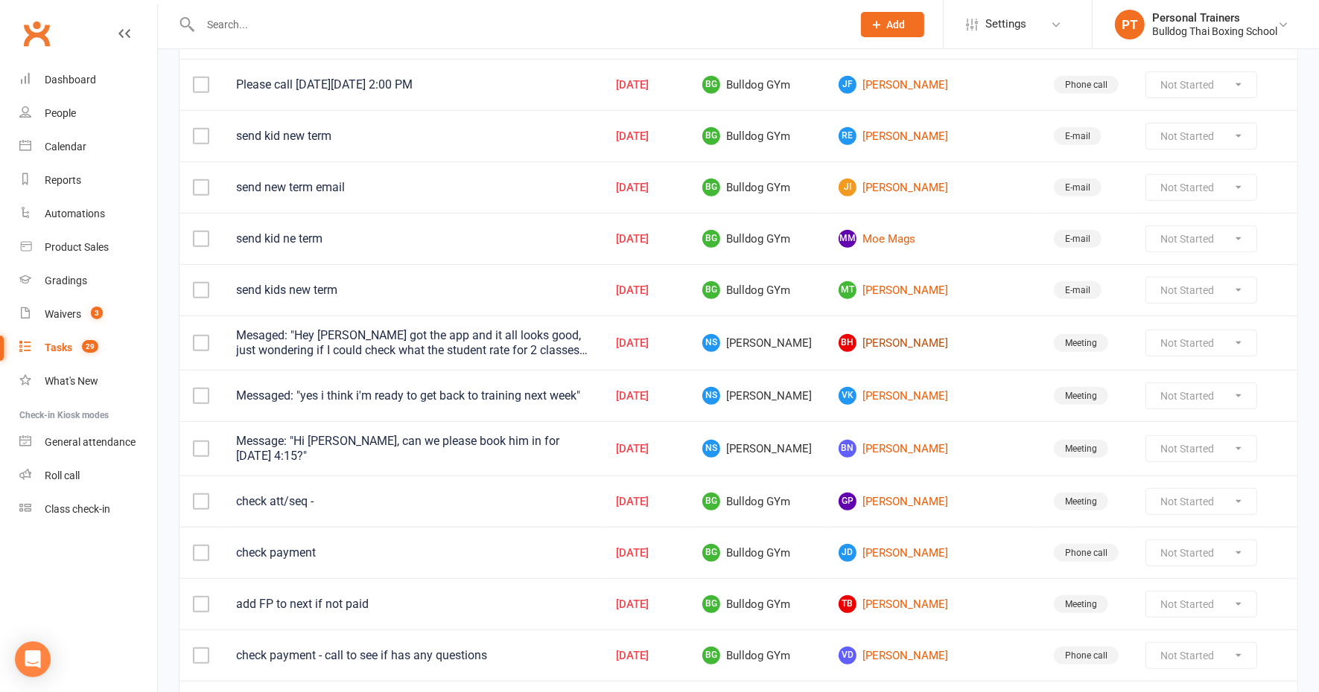
click at [934, 334] on link "BH [PERSON_NAME]" at bounding box center [932, 343] width 188 height 18
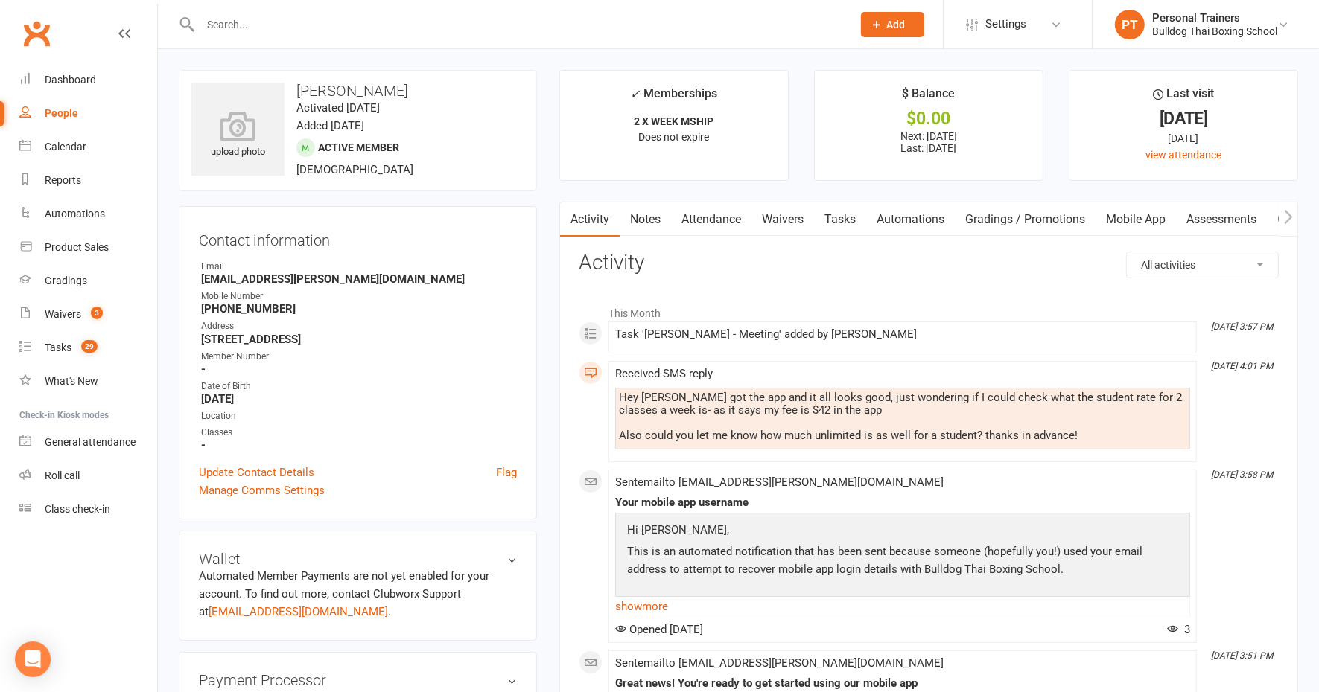
click at [723, 213] on link "Attendance" at bounding box center [711, 220] width 80 height 34
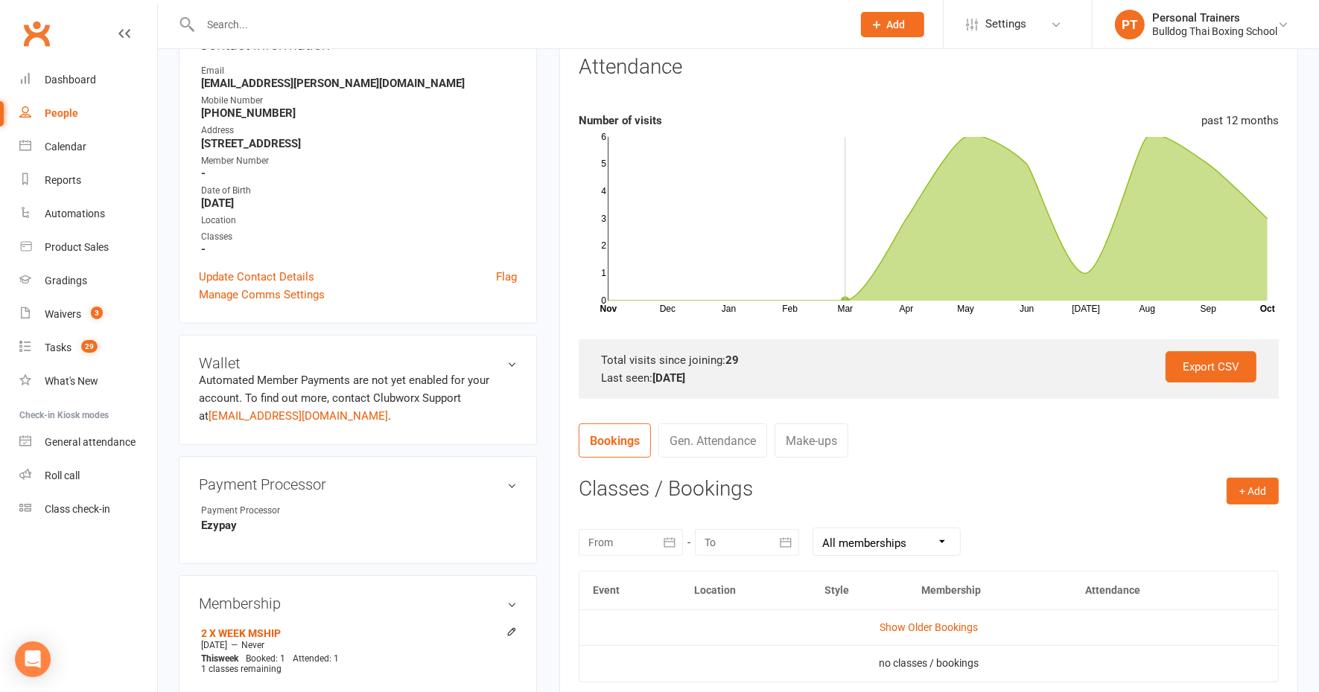
scroll to position [279, 0]
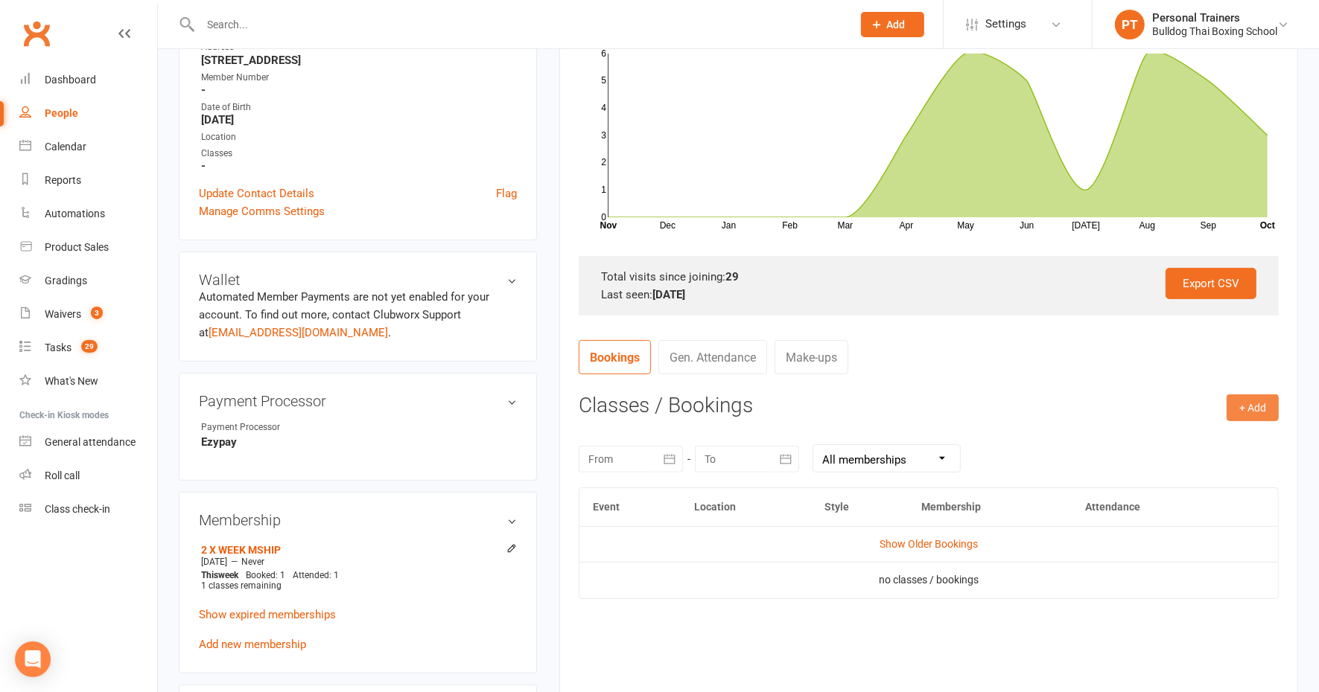
click at [1243, 412] on button "+ Add" at bounding box center [1252, 408] width 52 height 27
click at [1179, 440] on link "Book Event" at bounding box center [1203, 442] width 147 height 30
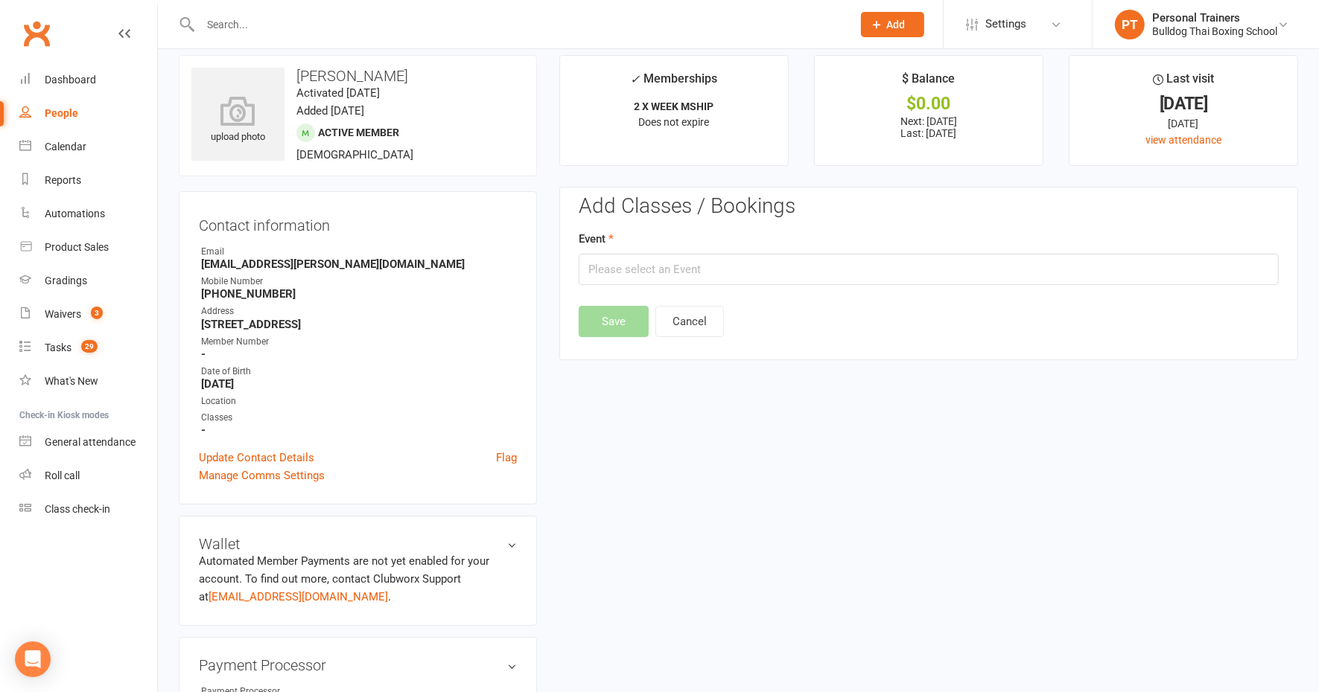
scroll to position [0, 0]
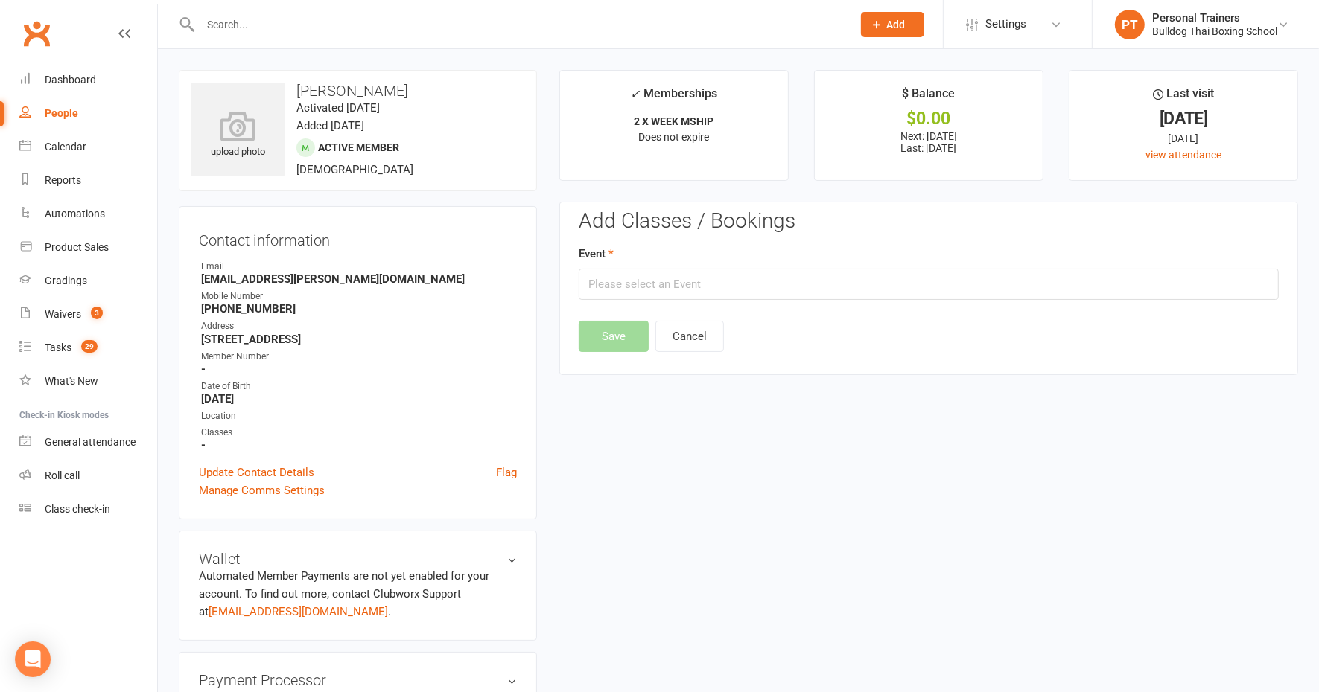
click at [575, 127] on li "✓ Memberships 2 X WEEK MSHIP Does not expire" at bounding box center [673, 125] width 229 height 111
click at [46, 342] on div "Tasks" at bounding box center [58, 348] width 27 height 12
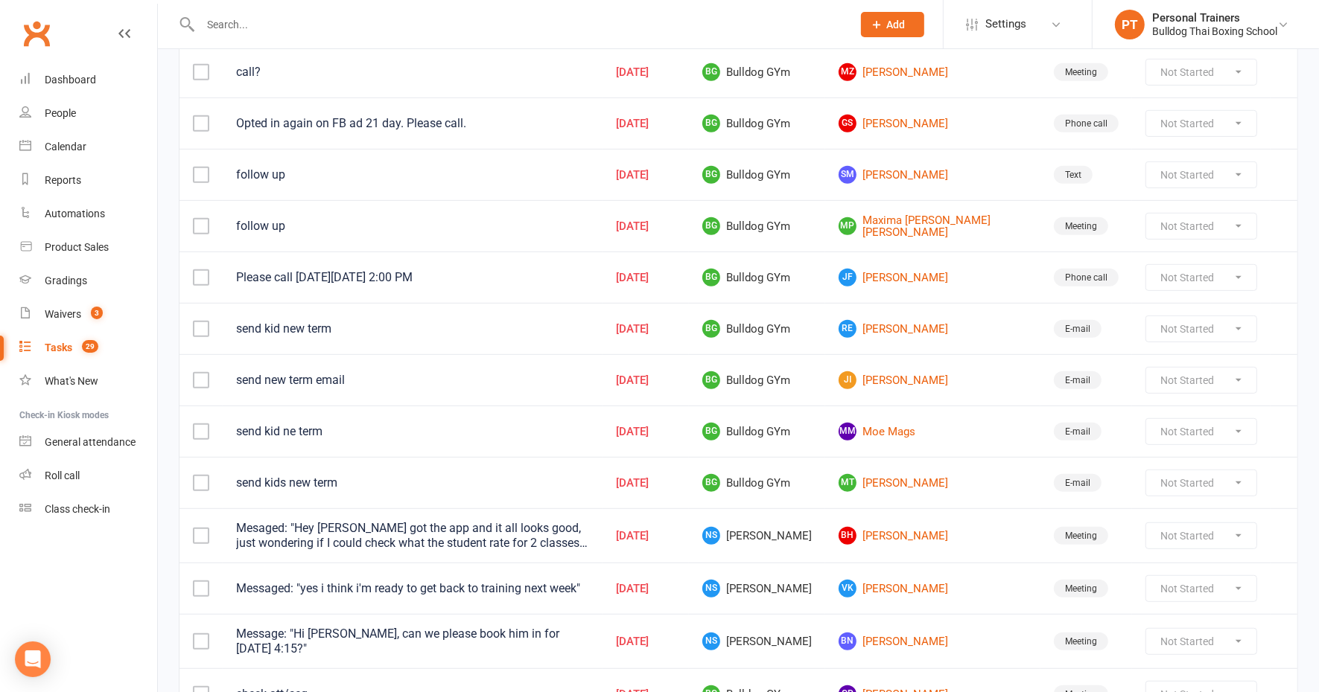
scroll to position [745, 0]
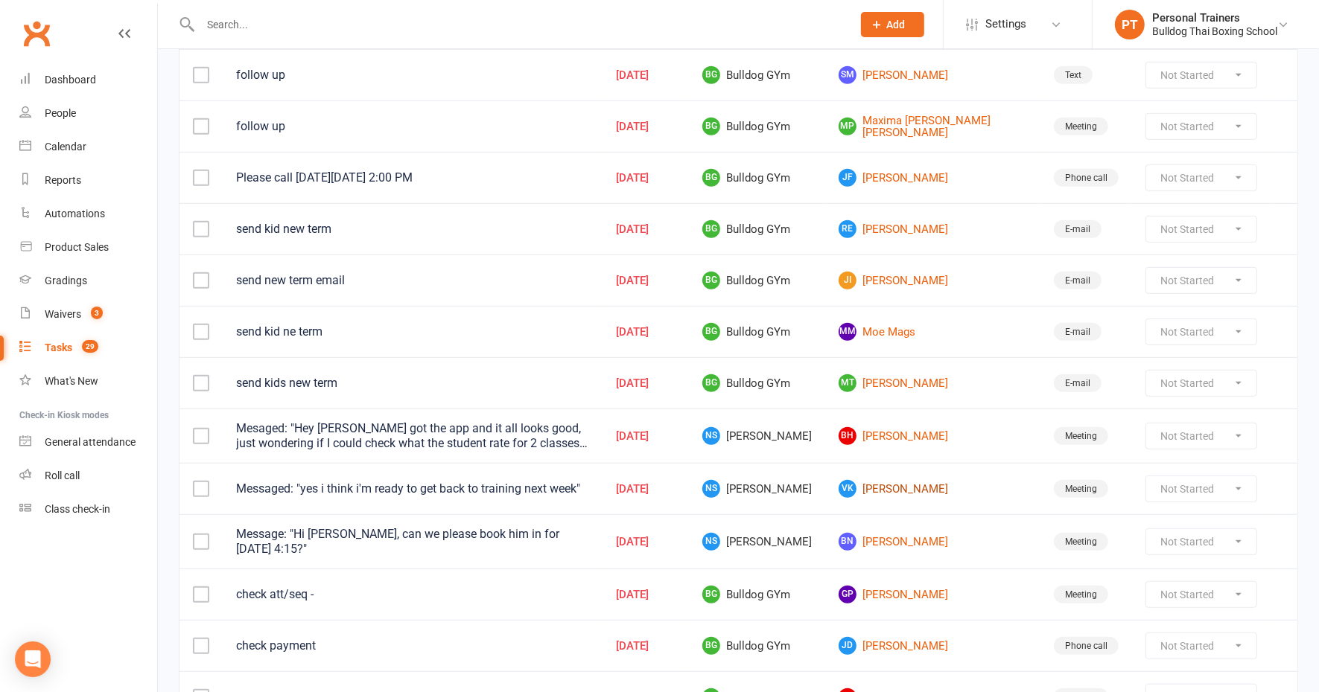
click at [937, 480] on link "[PERSON_NAME] Kha" at bounding box center [932, 489] width 188 height 18
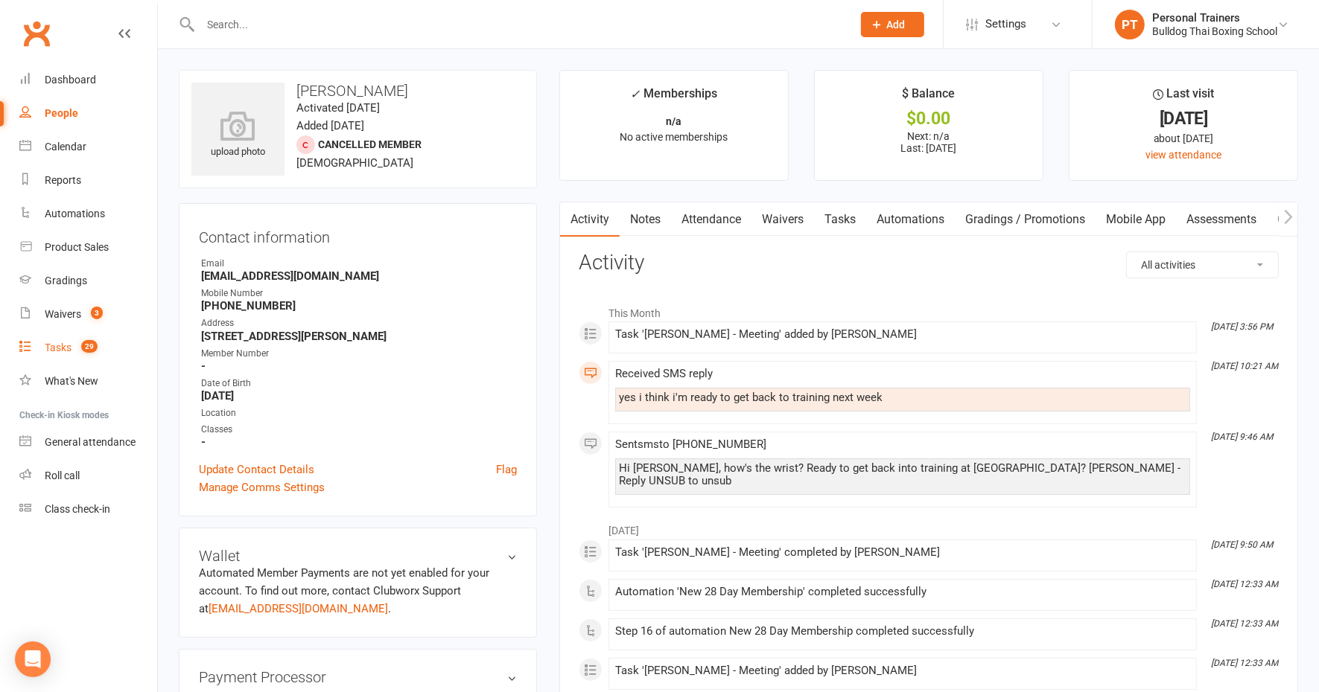
click at [60, 350] on div "Tasks" at bounding box center [58, 348] width 27 height 12
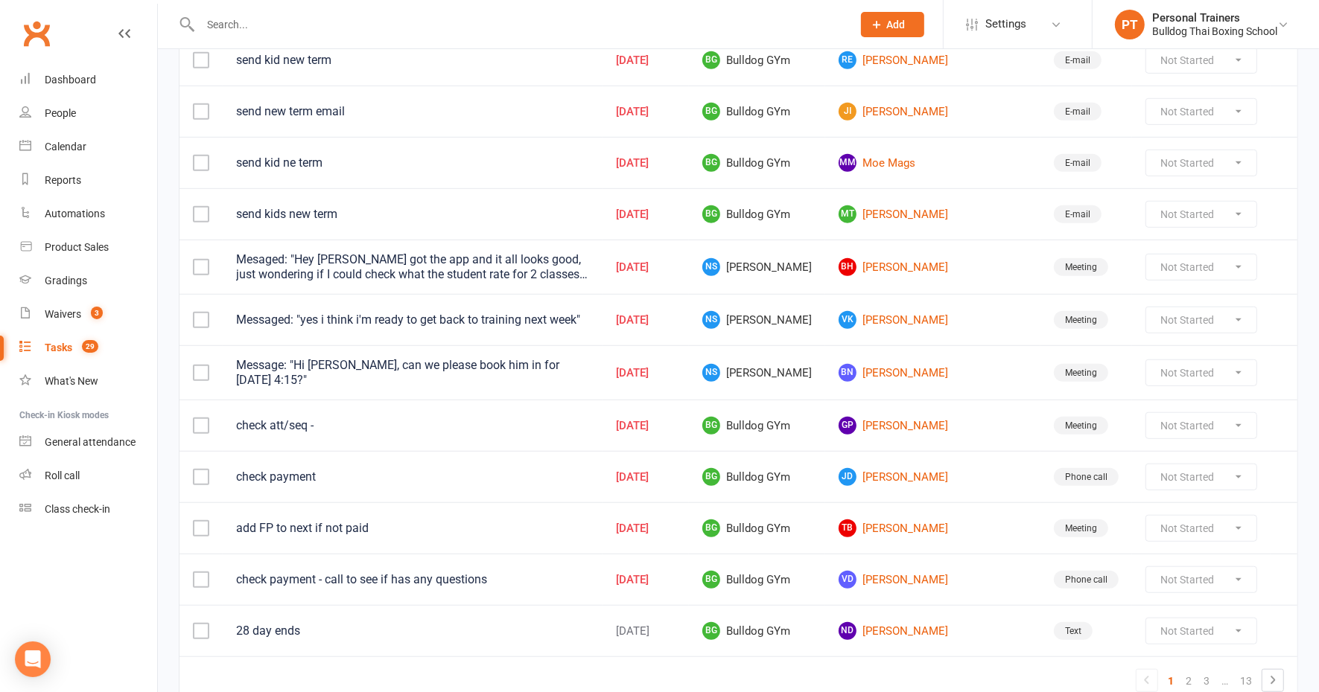
scroll to position [931, 0]
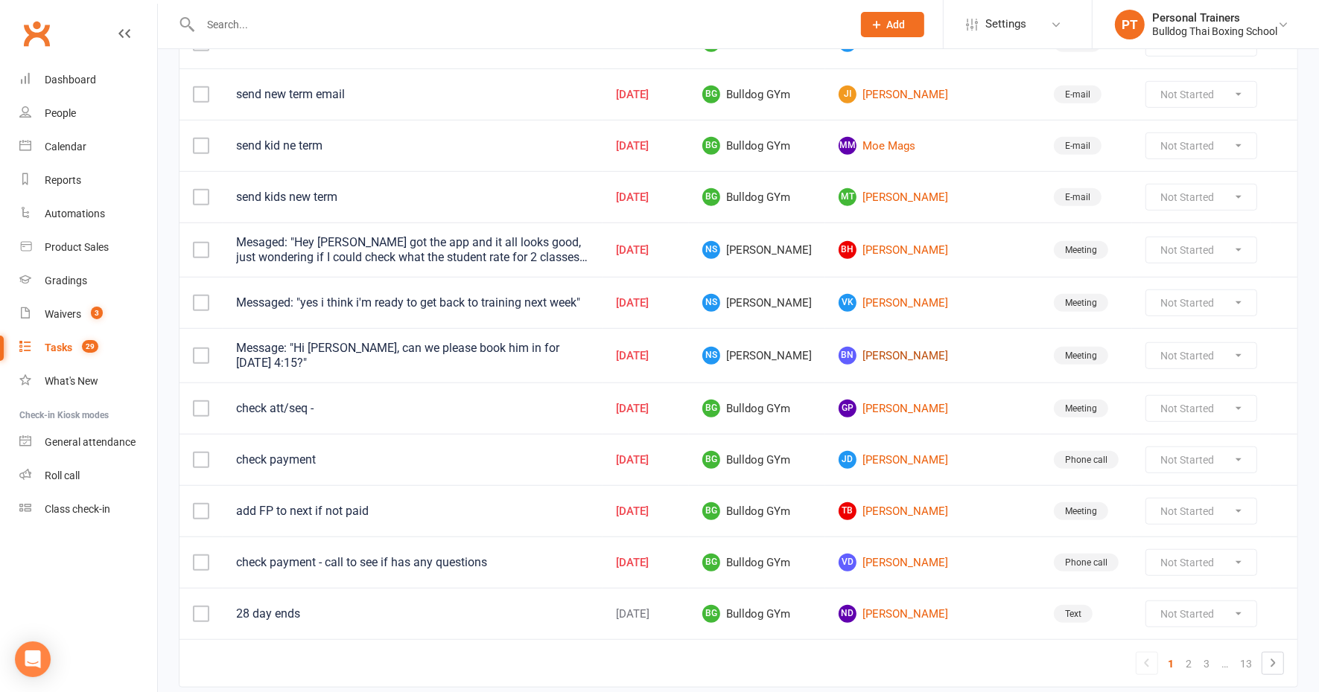
click at [917, 347] on link "BN [PERSON_NAME]" at bounding box center [932, 356] width 188 height 18
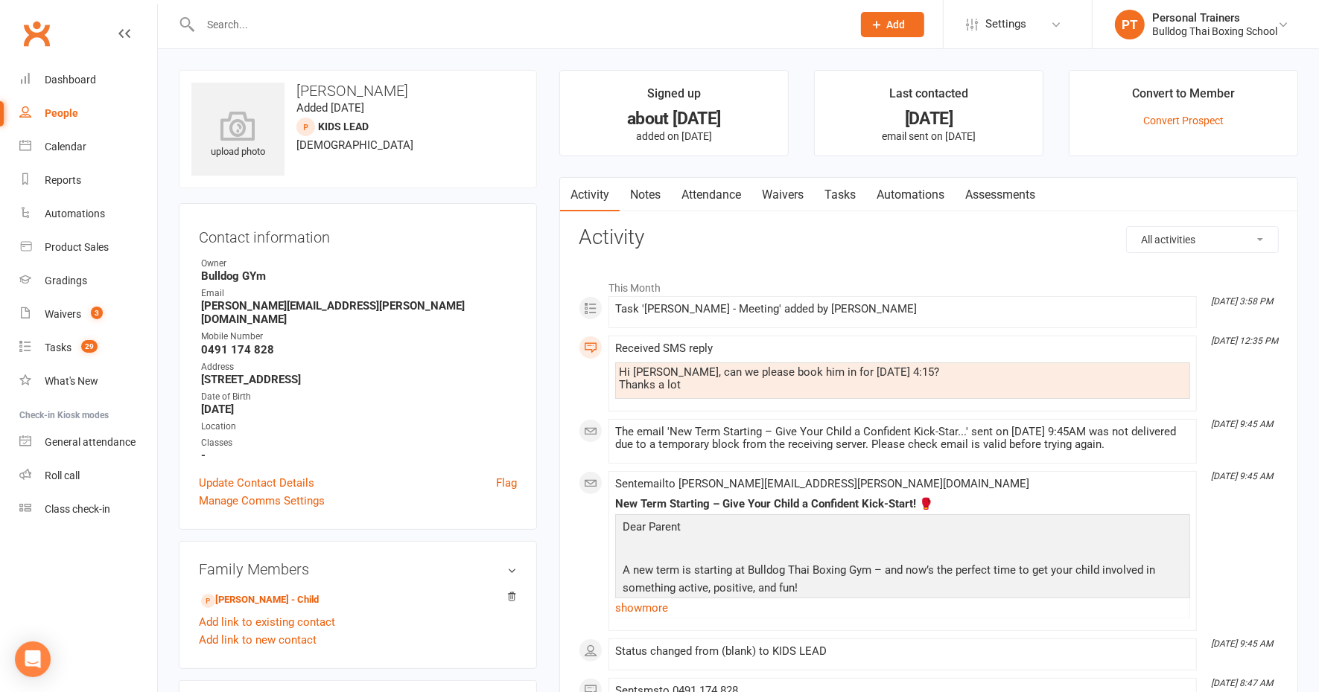
click at [706, 190] on link "Attendance" at bounding box center [711, 195] width 80 height 34
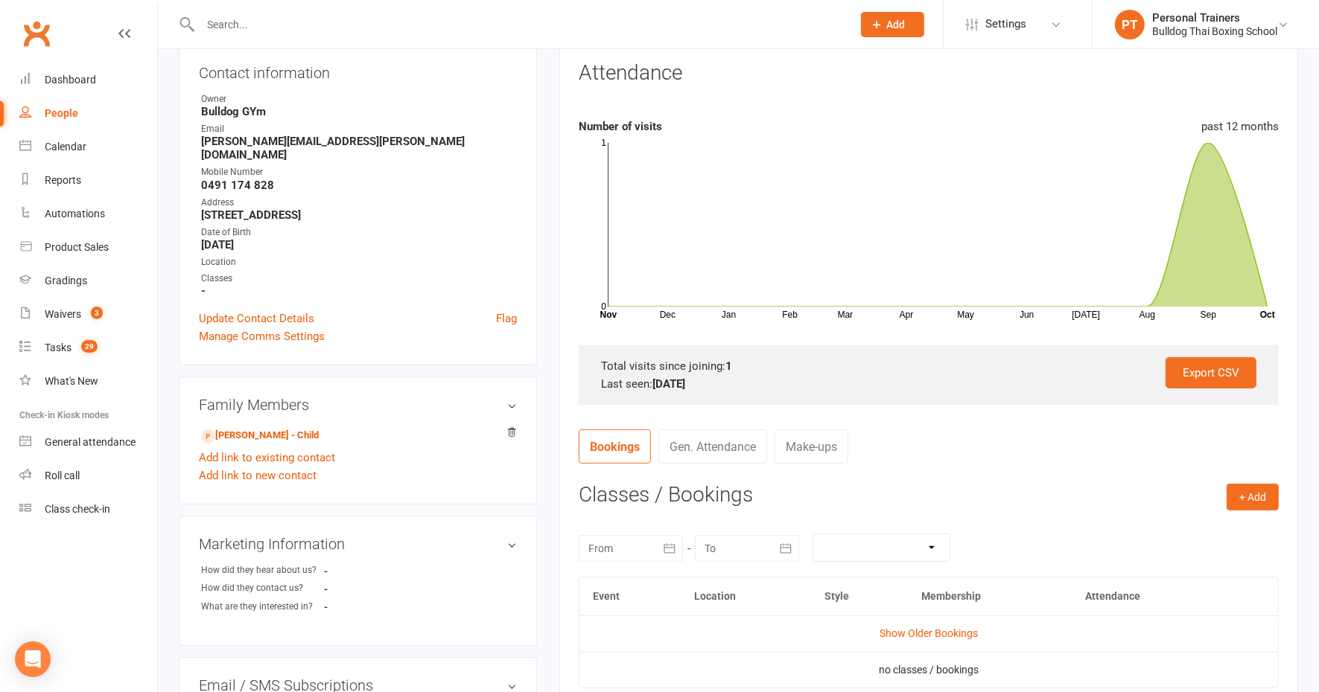
scroll to position [186, 0]
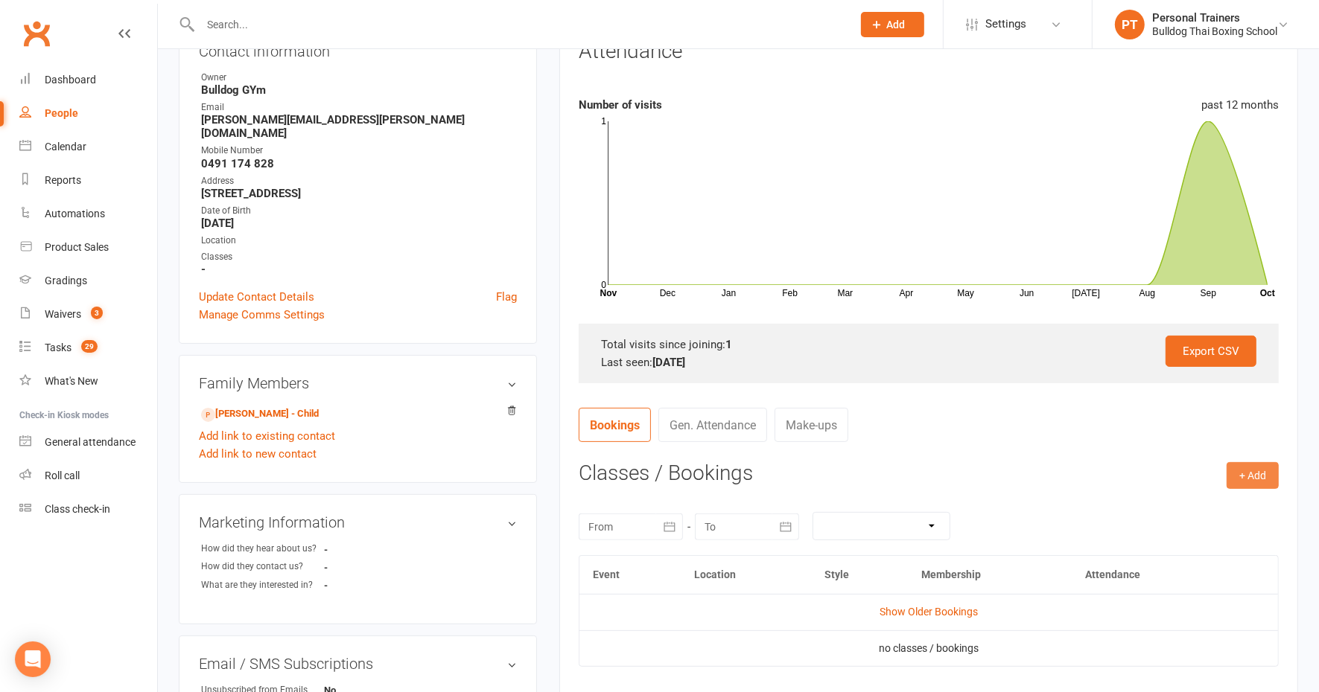
click at [1258, 472] on button "+ Add" at bounding box center [1252, 475] width 52 height 27
click at [1162, 508] on link "Book Event" at bounding box center [1203, 509] width 147 height 30
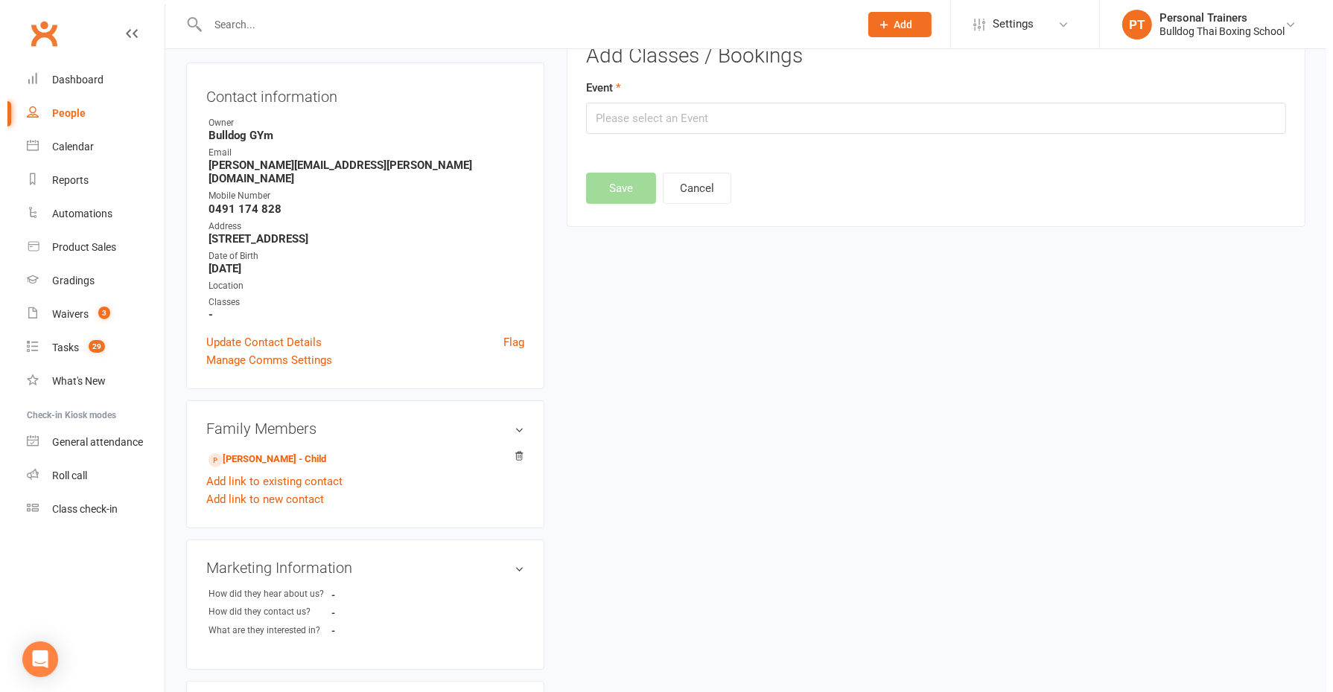
scroll to position [101, 0]
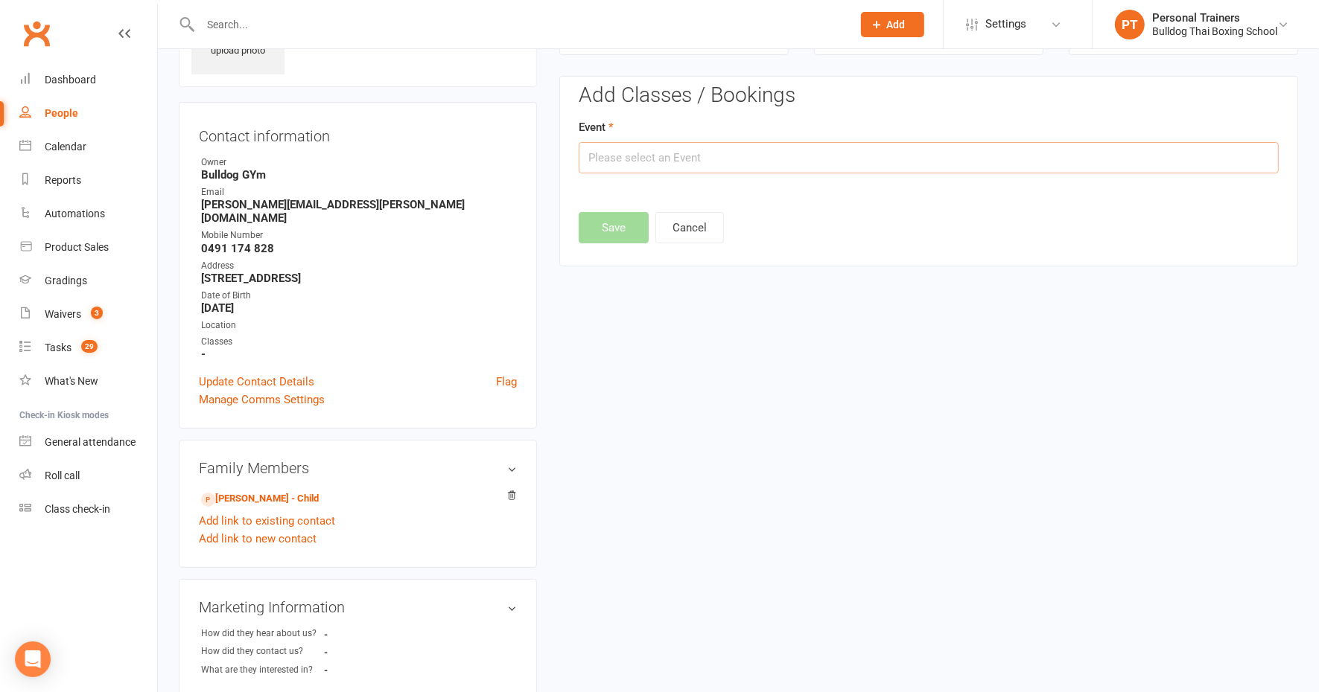
click at [642, 144] on input "text" at bounding box center [929, 157] width 700 height 31
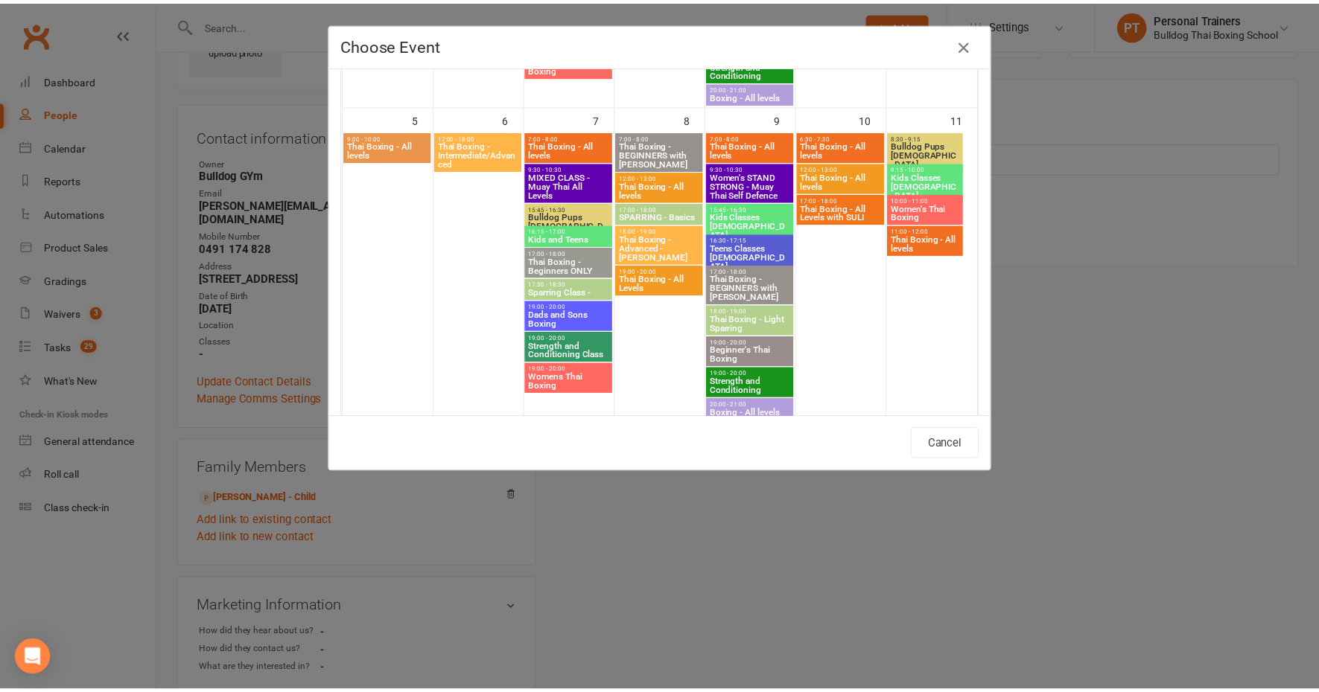
scroll to position [558, 0]
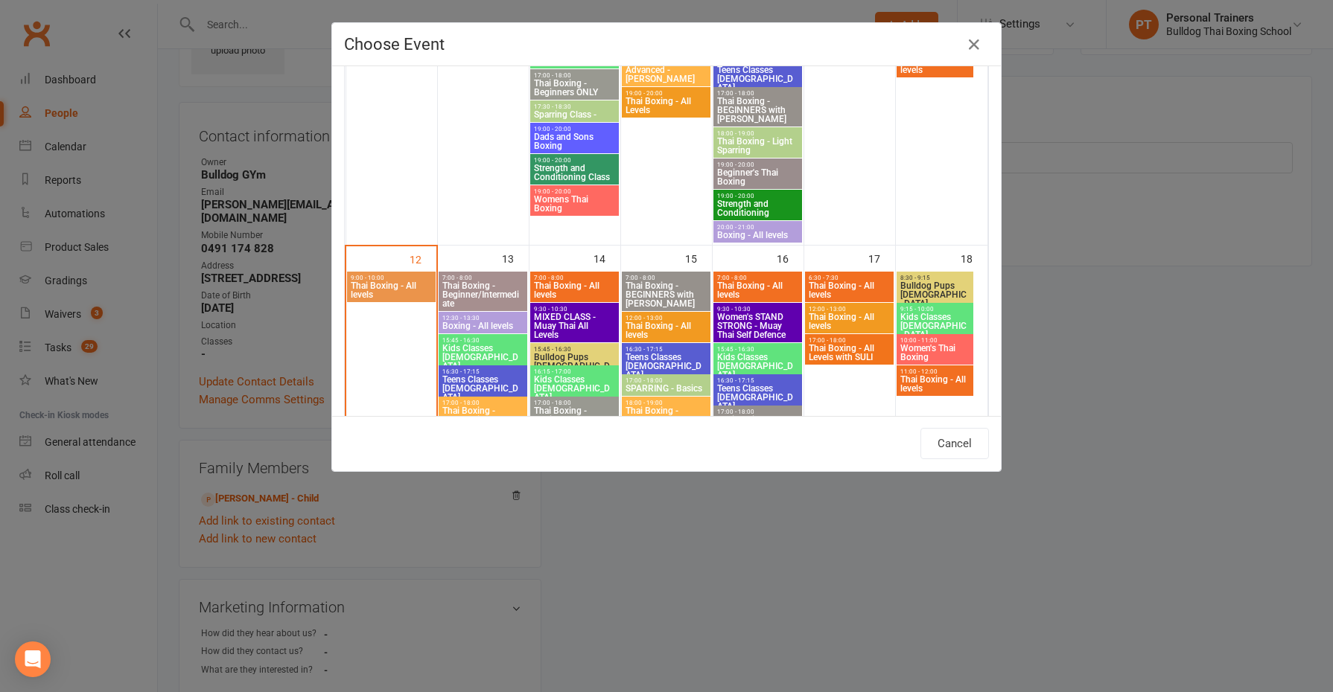
click at [581, 377] on span "Kids Classes [DEMOGRAPHIC_DATA]" at bounding box center [574, 388] width 82 height 27
type input "Kids Classes [DEMOGRAPHIC_DATA] - [DATE] 4:15:00 PM"
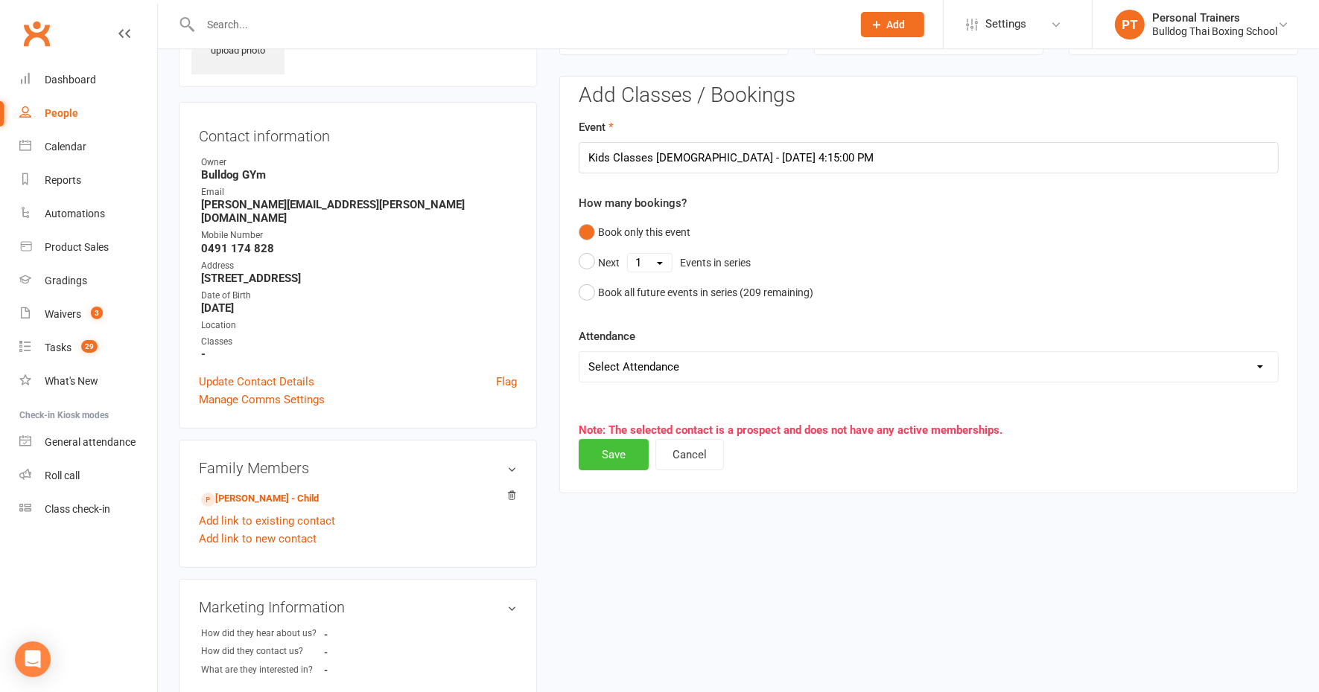
click at [614, 450] on button "Save" at bounding box center [614, 454] width 70 height 31
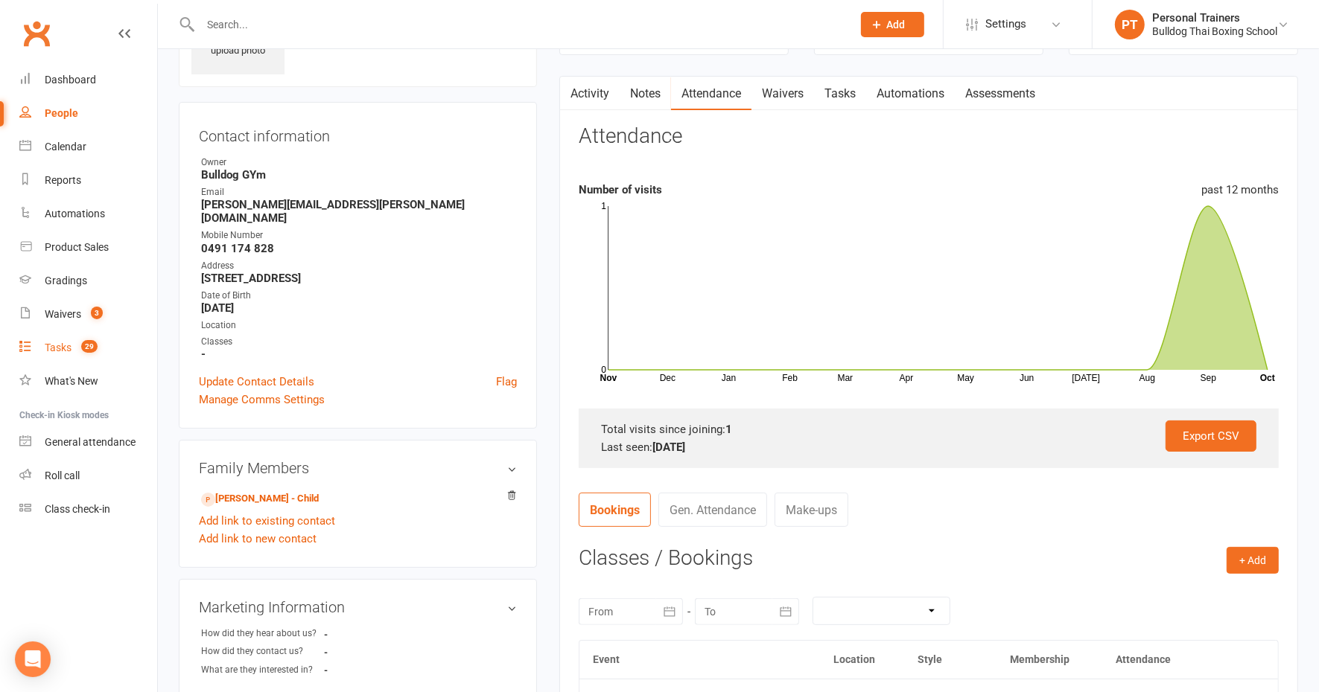
click at [50, 344] on div "Tasks" at bounding box center [58, 348] width 27 height 12
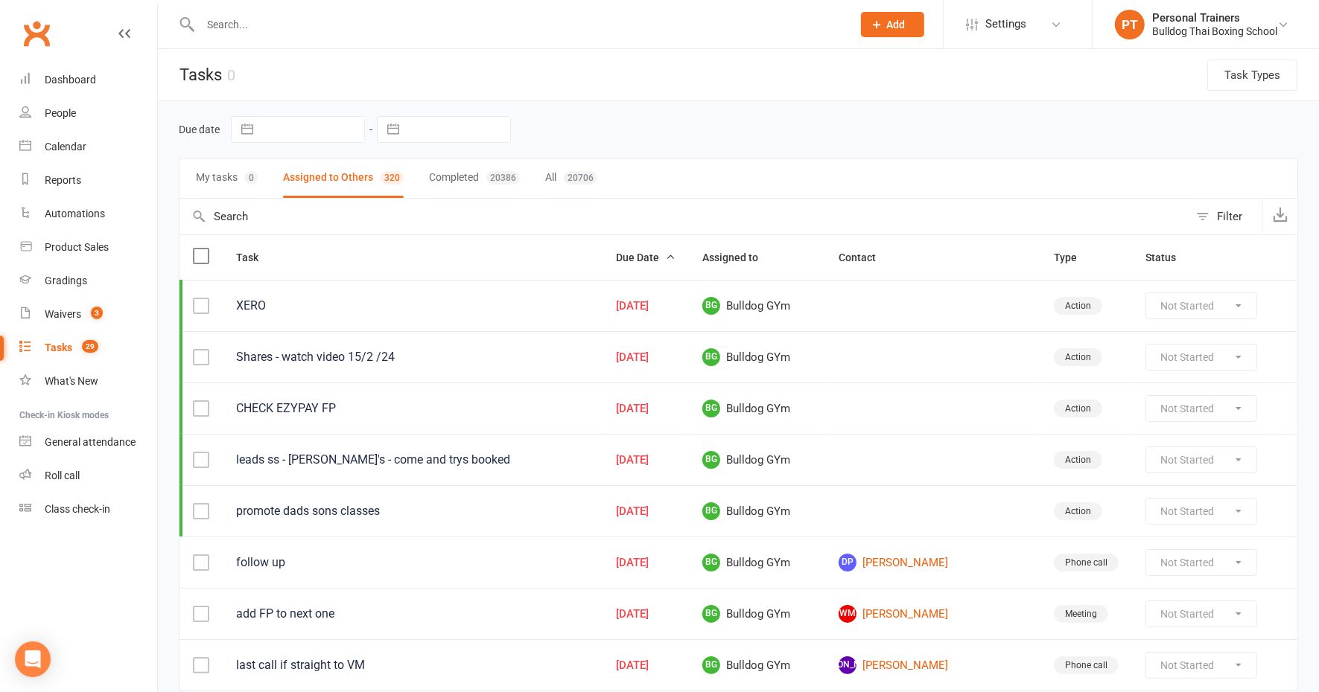
click at [296, 133] on input "text" at bounding box center [312, 129] width 103 height 25
select select "8"
select select "2025"
select select "9"
select select "2025"
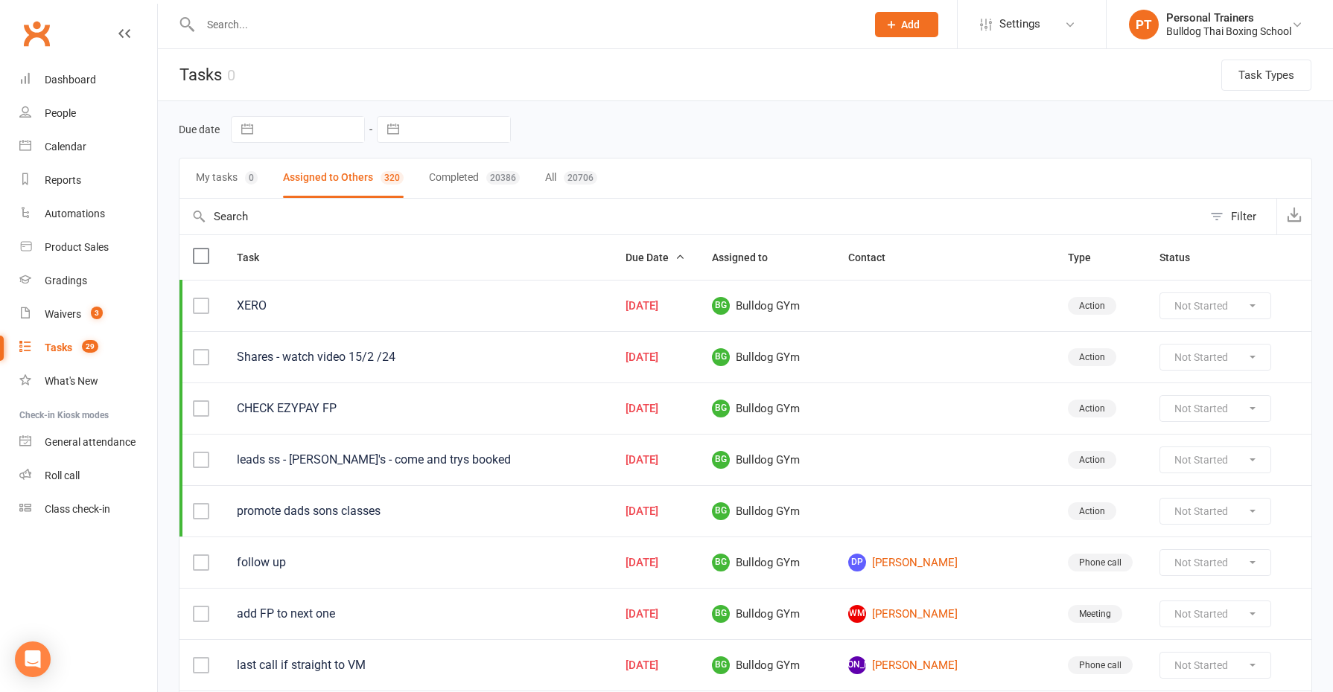
select select "10"
select select "2025"
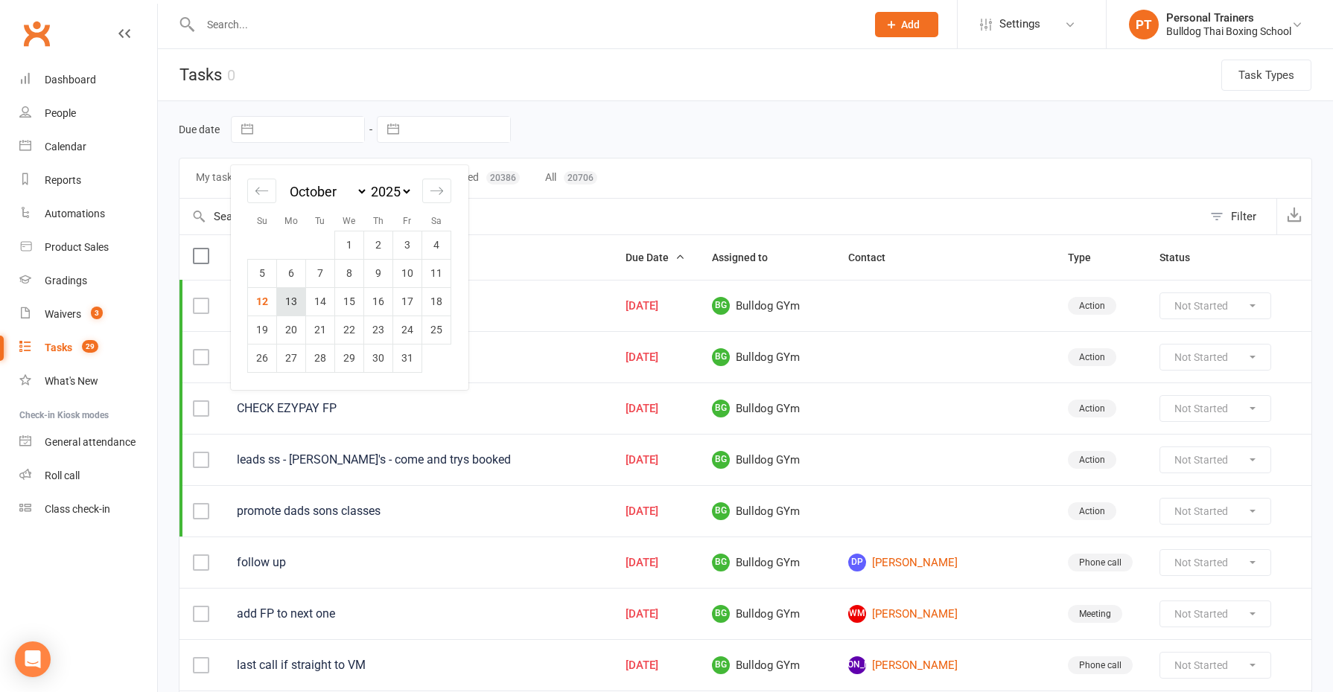
click at [292, 302] on td "13" at bounding box center [291, 301] width 29 height 28
type input "[DATE]"
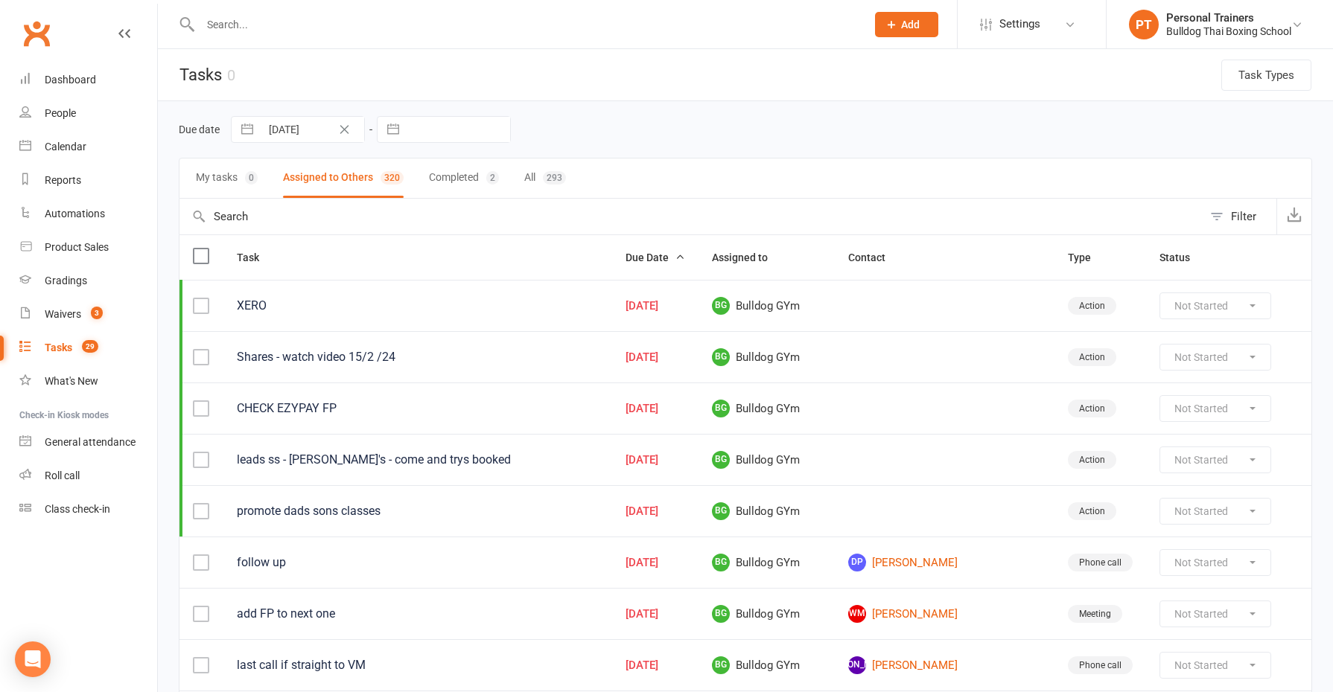
click at [440, 129] on input "text" at bounding box center [458, 129] width 103 height 25
select select "8"
select select "2025"
select select "9"
select select "2025"
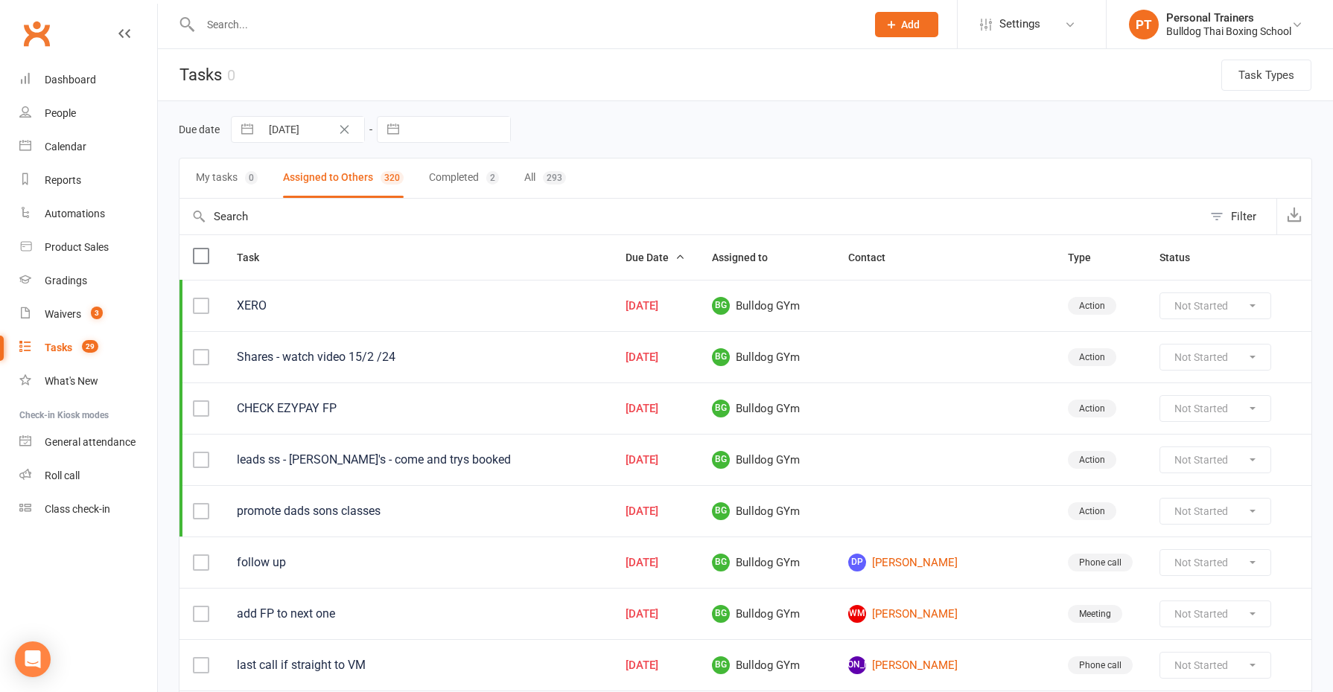
select select "10"
select select "2025"
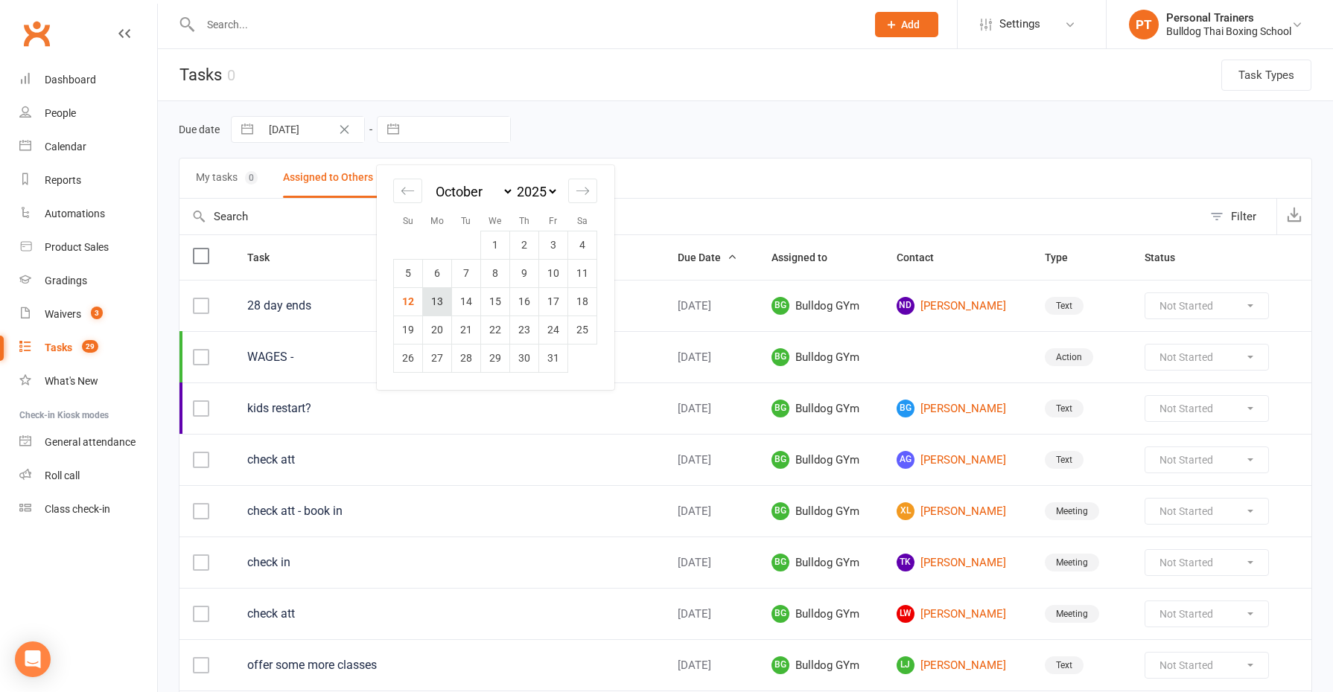
click at [433, 302] on td "13" at bounding box center [437, 301] width 29 height 28
type input "[DATE]"
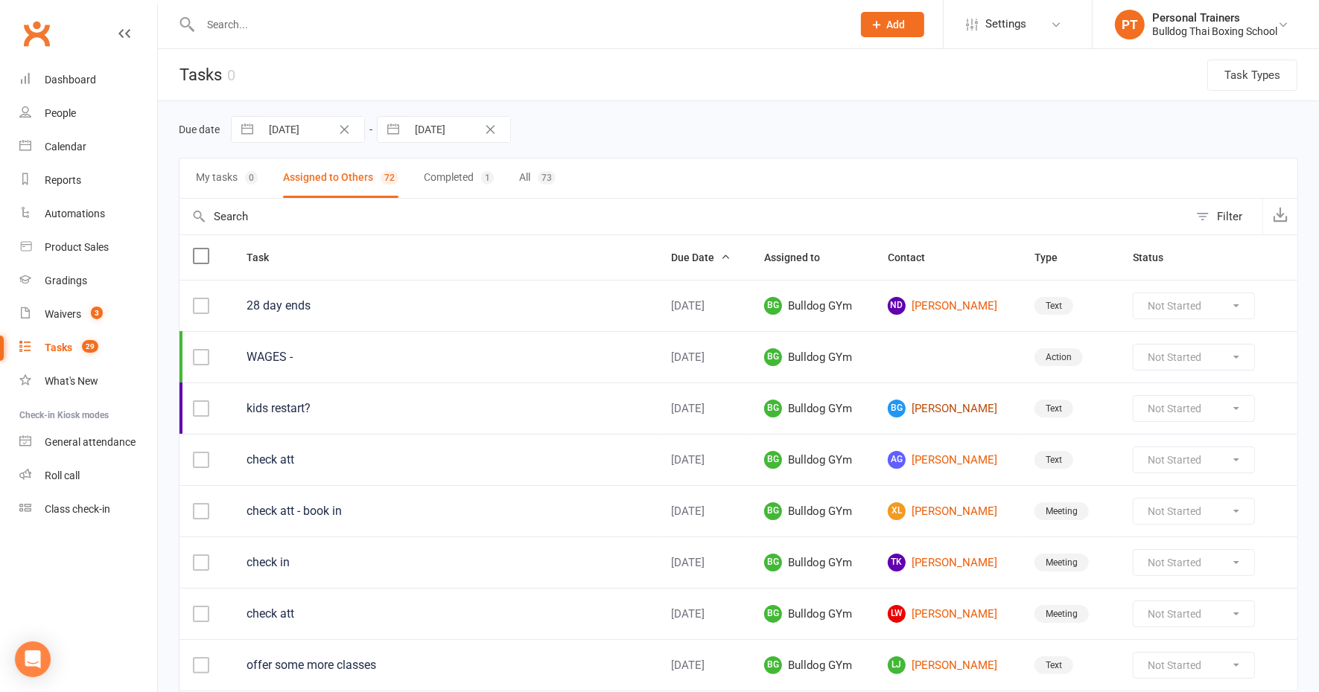
click at [938, 406] on link "BG [PERSON_NAME]" at bounding box center [947, 409] width 120 height 18
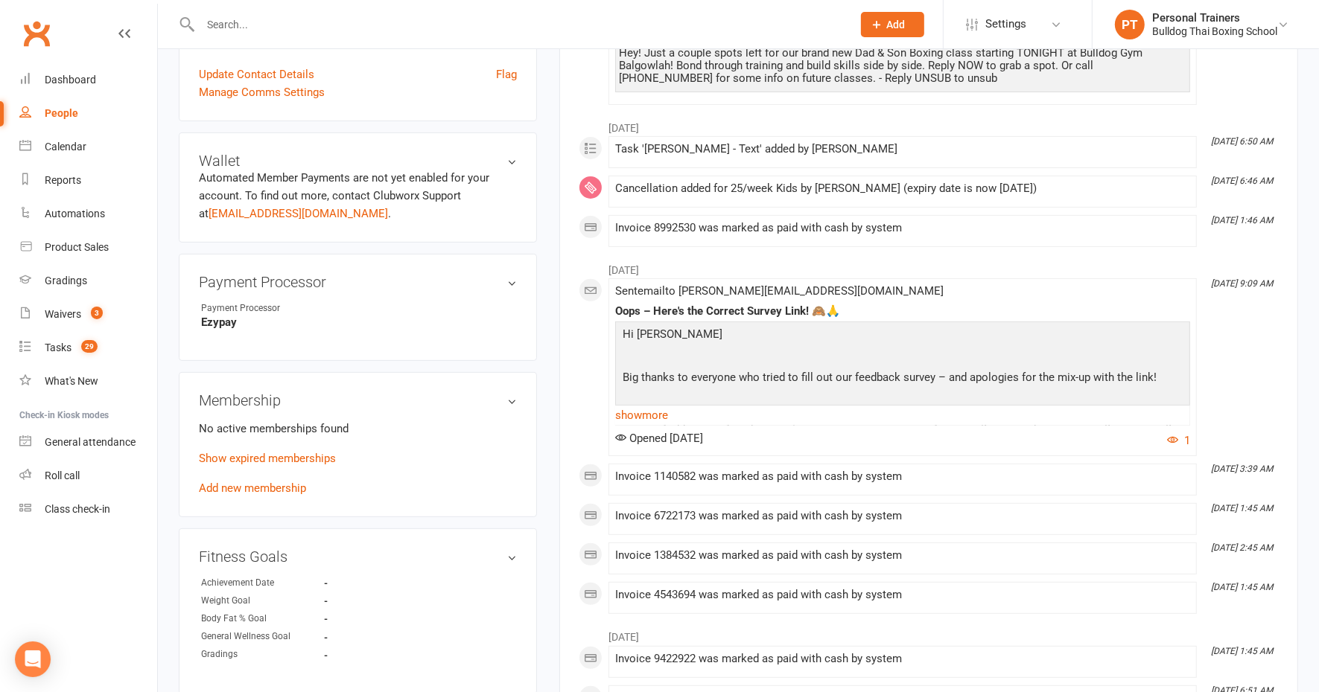
scroll to position [651, 0]
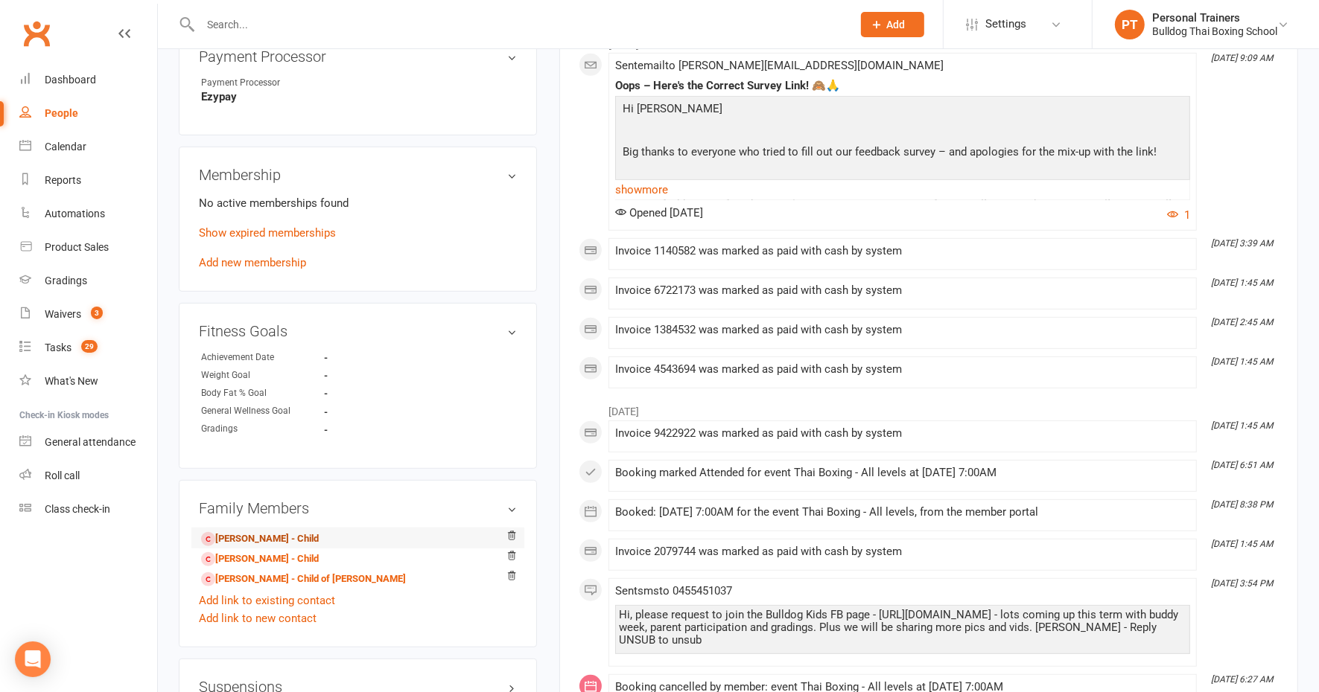
click at [286, 538] on link "[PERSON_NAME] - Child" at bounding box center [260, 540] width 118 height 16
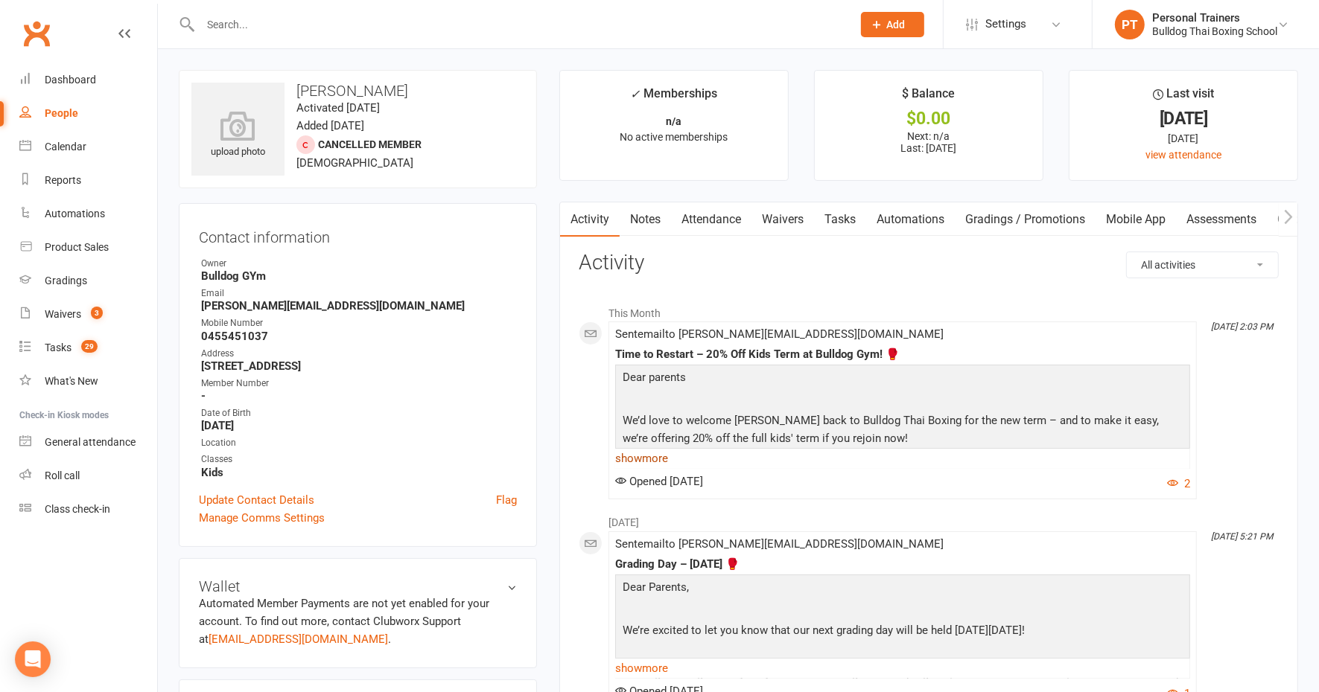
click at [645, 454] on link "show more" at bounding box center [902, 458] width 575 height 21
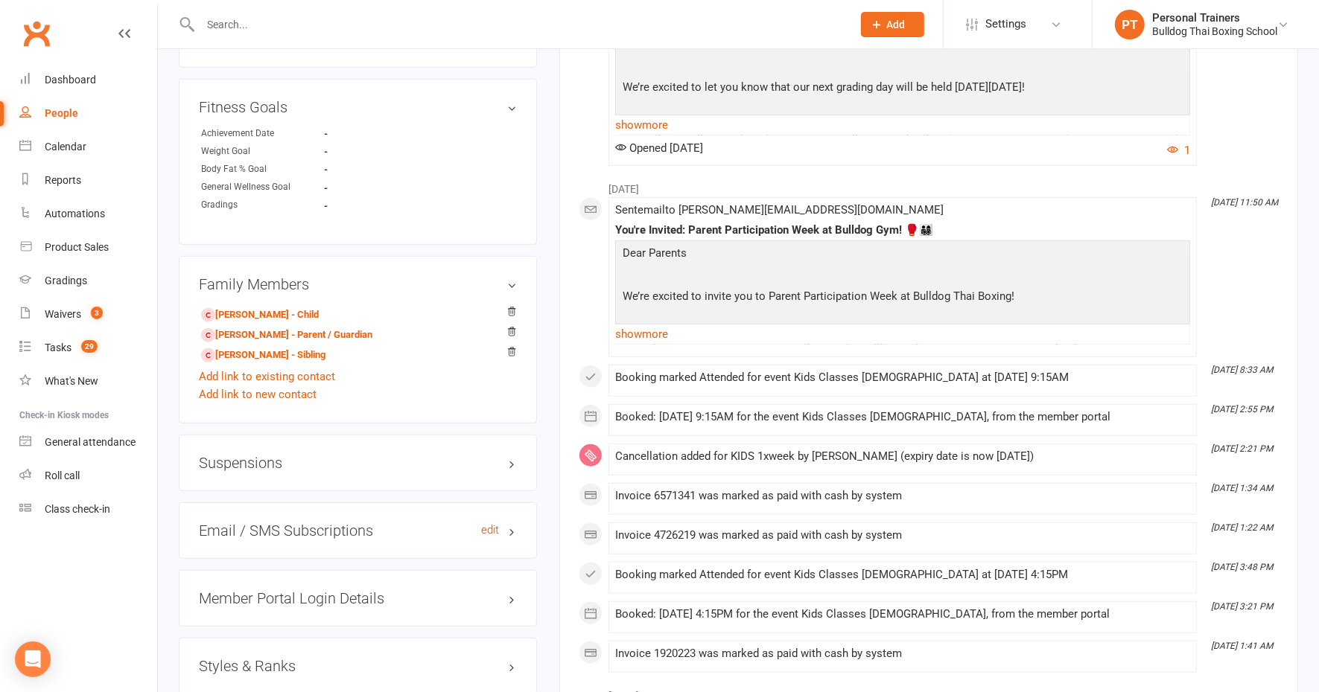
scroll to position [931, 0]
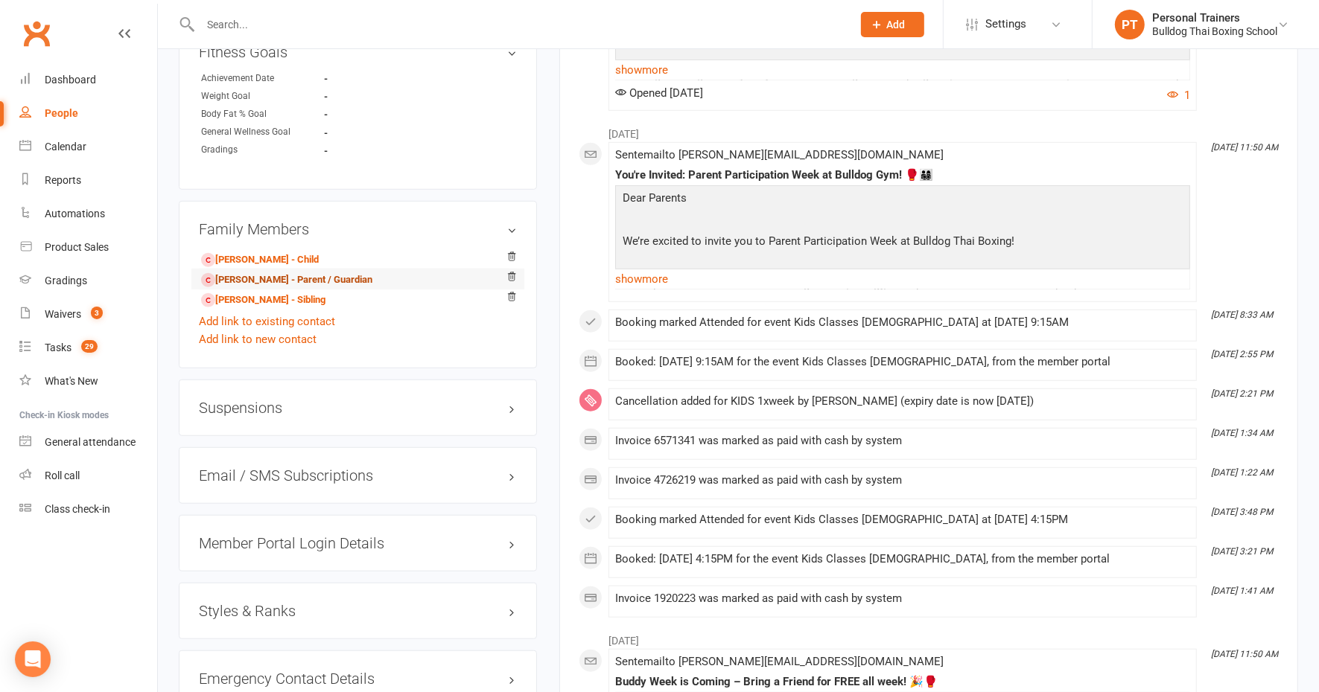
click at [291, 279] on link "[PERSON_NAME] - Parent / Guardian" at bounding box center [286, 281] width 171 height 16
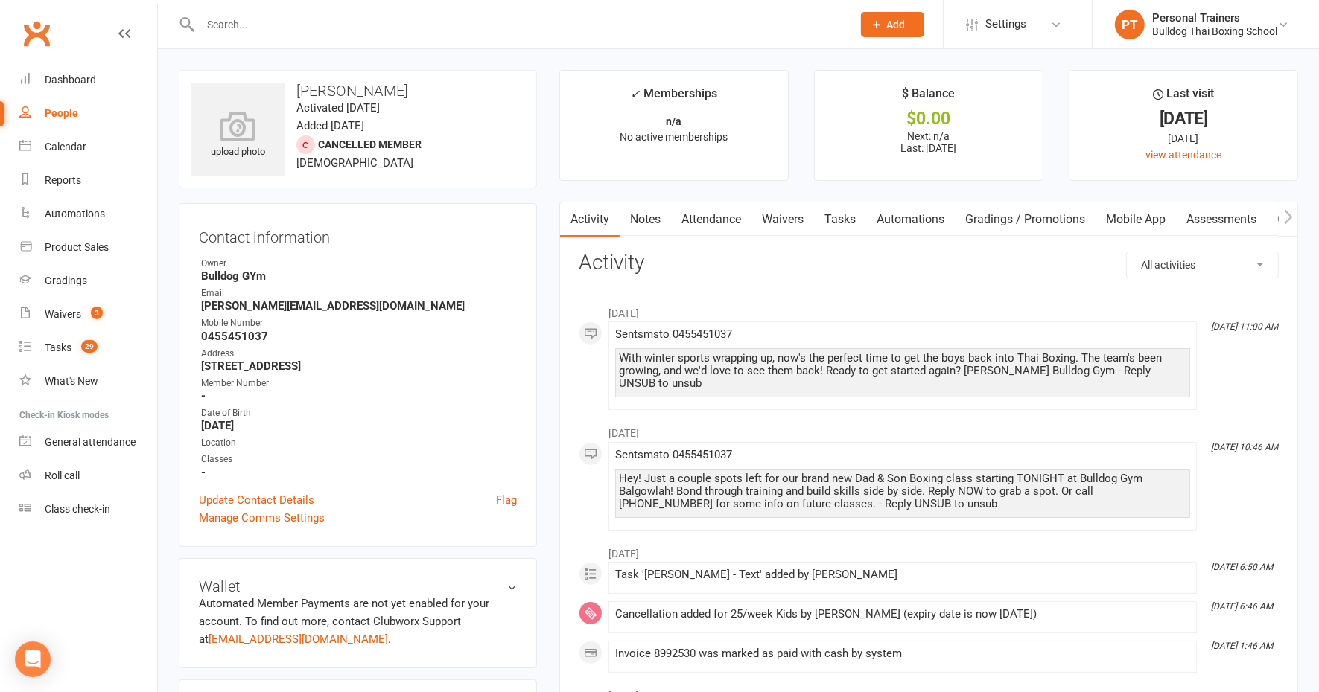
click at [842, 217] on link "Tasks" at bounding box center [840, 220] width 52 height 34
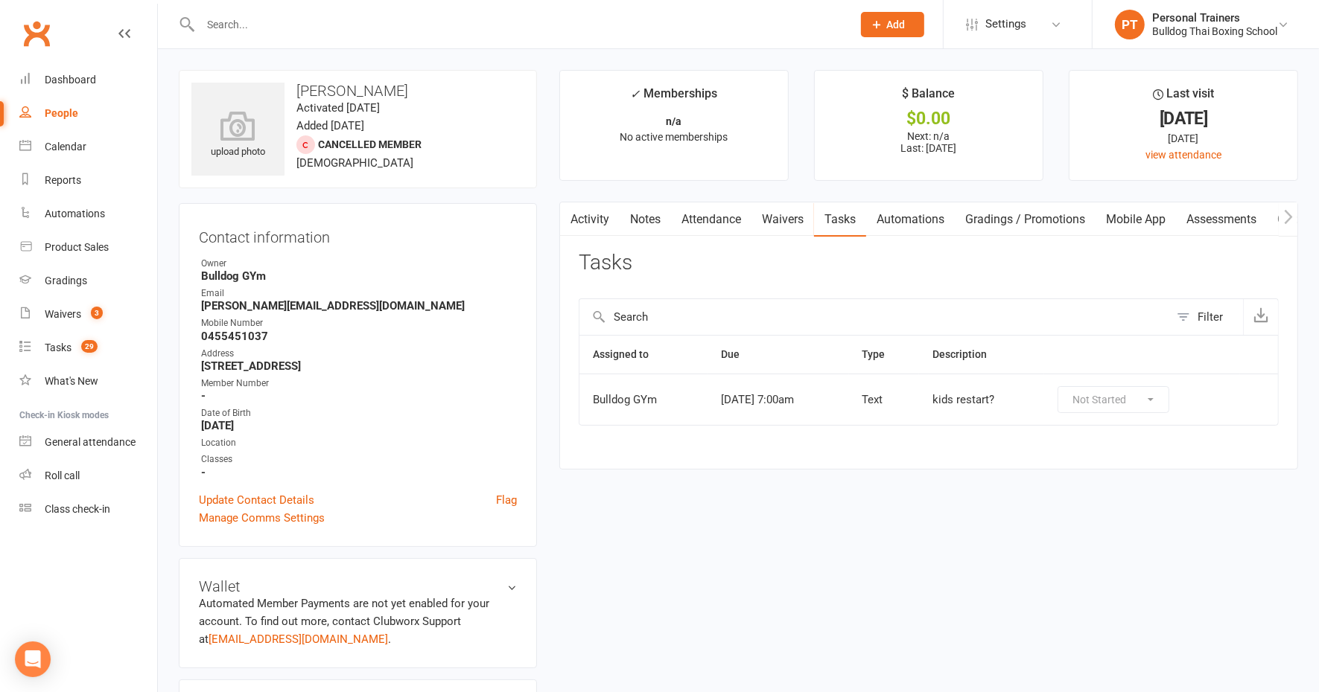
click at [1157, 391] on div "Not Started In Progress Waiting Complete" at bounding box center [1113, 399] width 112 height 27
click at [48, 345] on div "Tasks" at bounding box center [58, 348] width 27 height 12
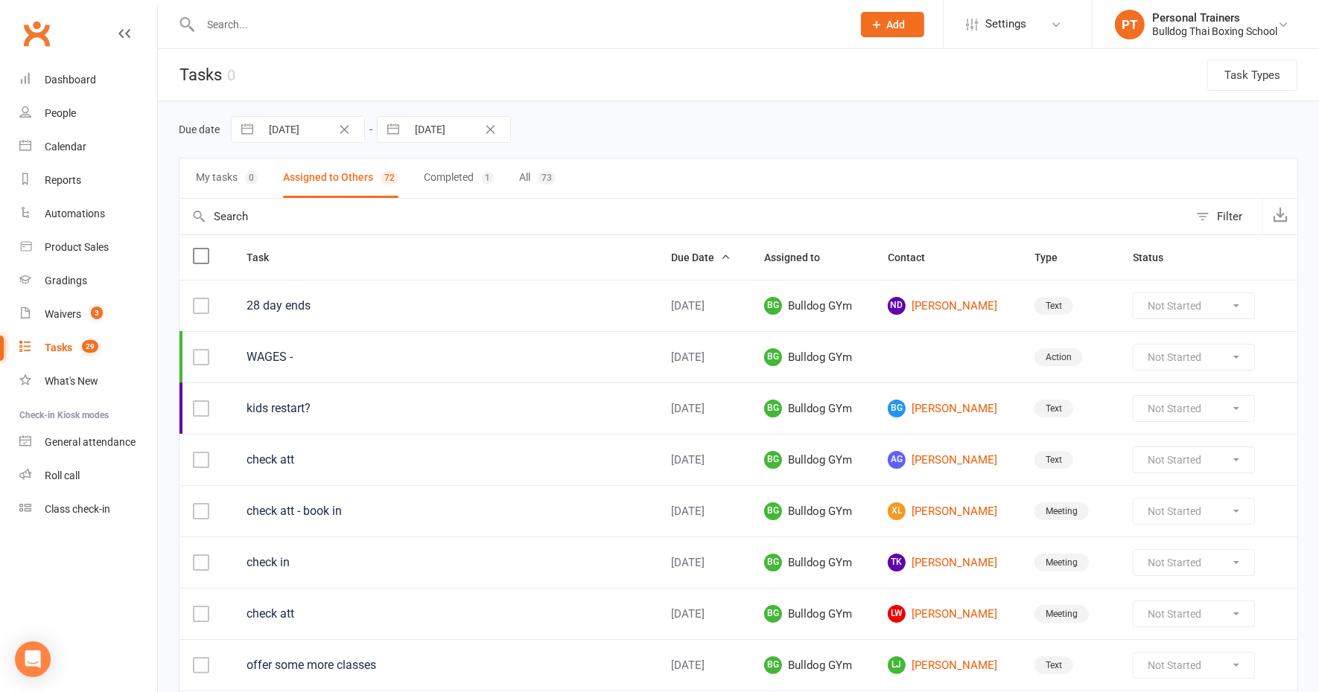
scroll to position [279, 0]
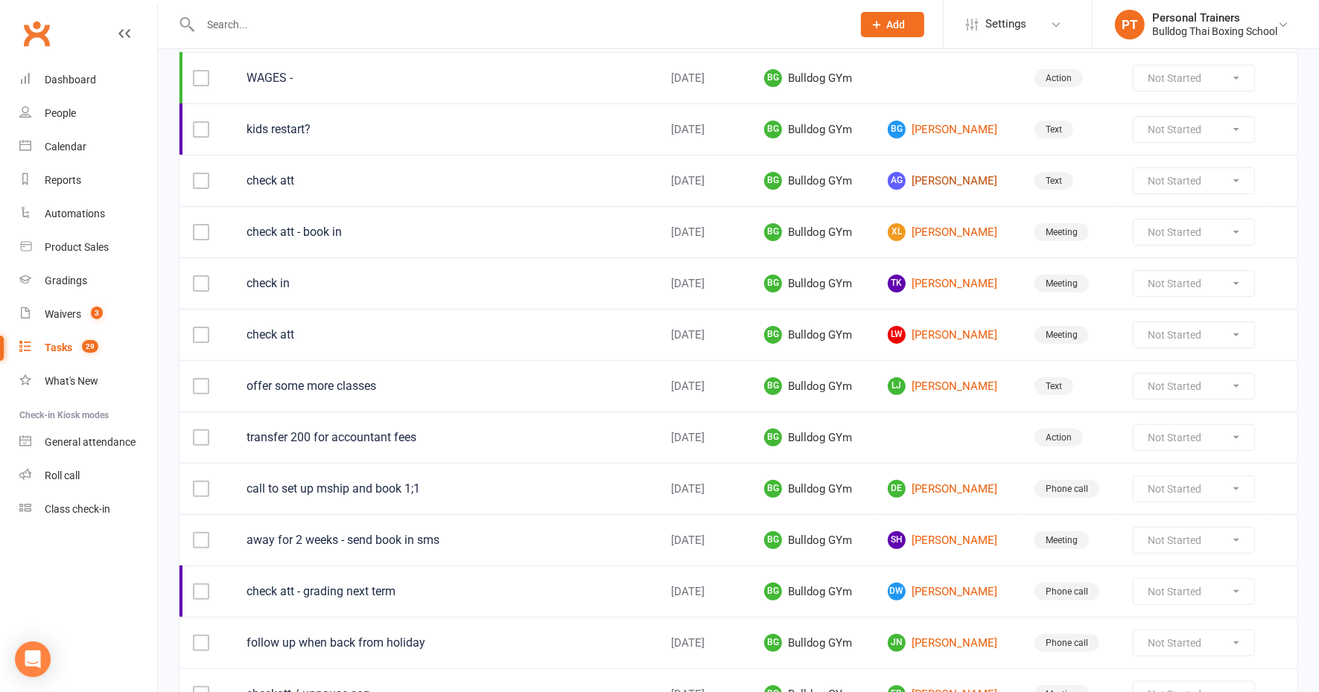
click at [943, 181] on link "AG [PERSON_NAME]" at bounding box center [947, 181] width 120 height 18
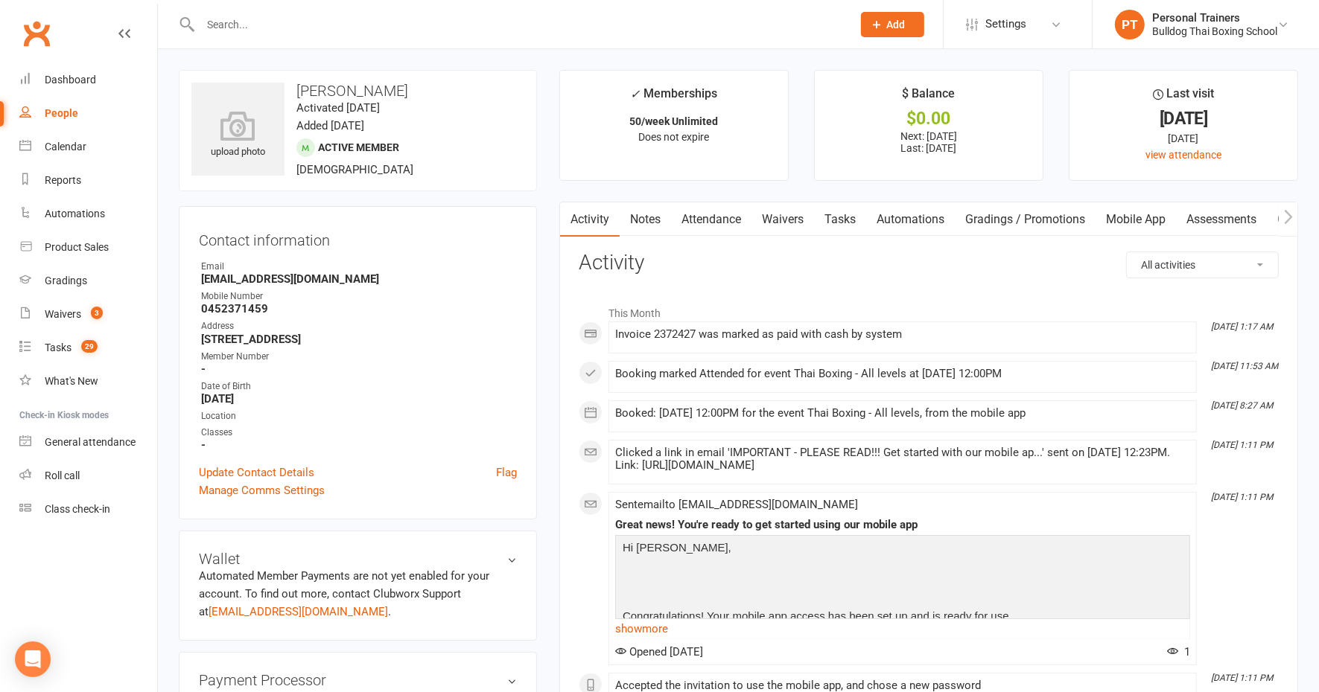
drag, startPoint x: 826, startPoint y: 215, endPoint x: 946, endPoint y: 205, distance: 120.3
click at [838, 214] on link "Tasks" at bounding box center [840, 220] width 52 height 34
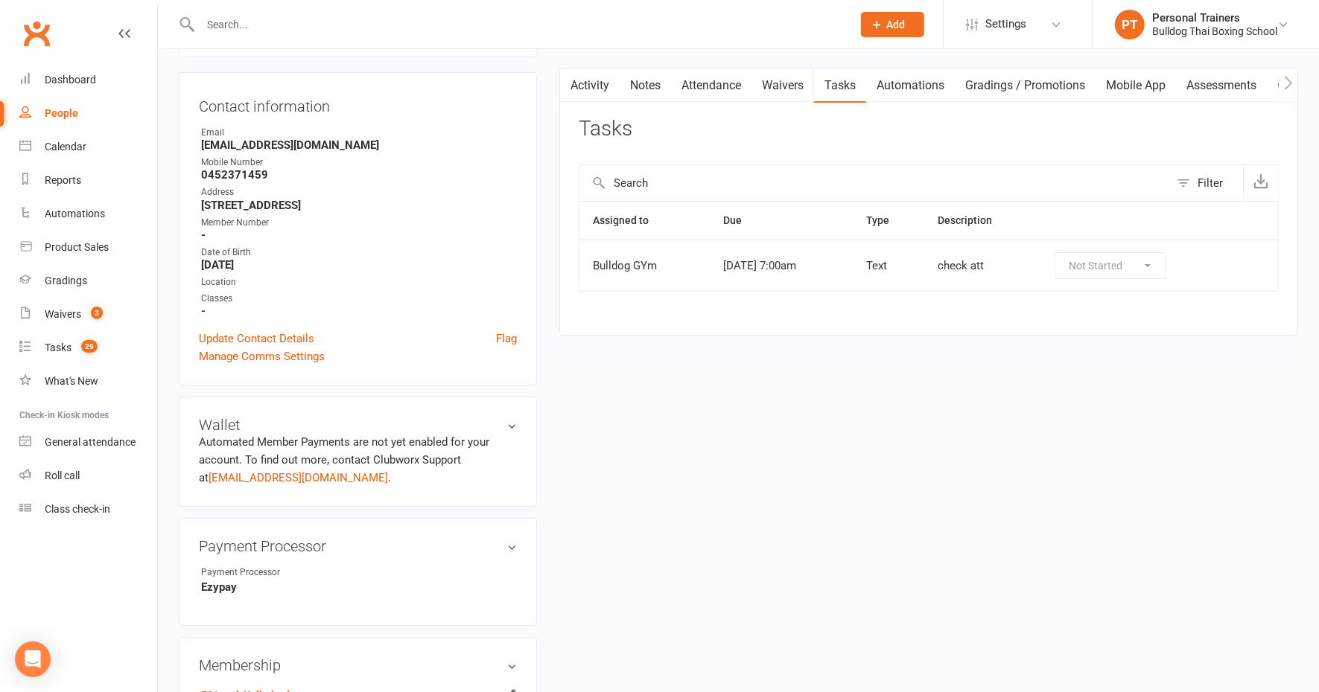
scroll to position [186, 0]
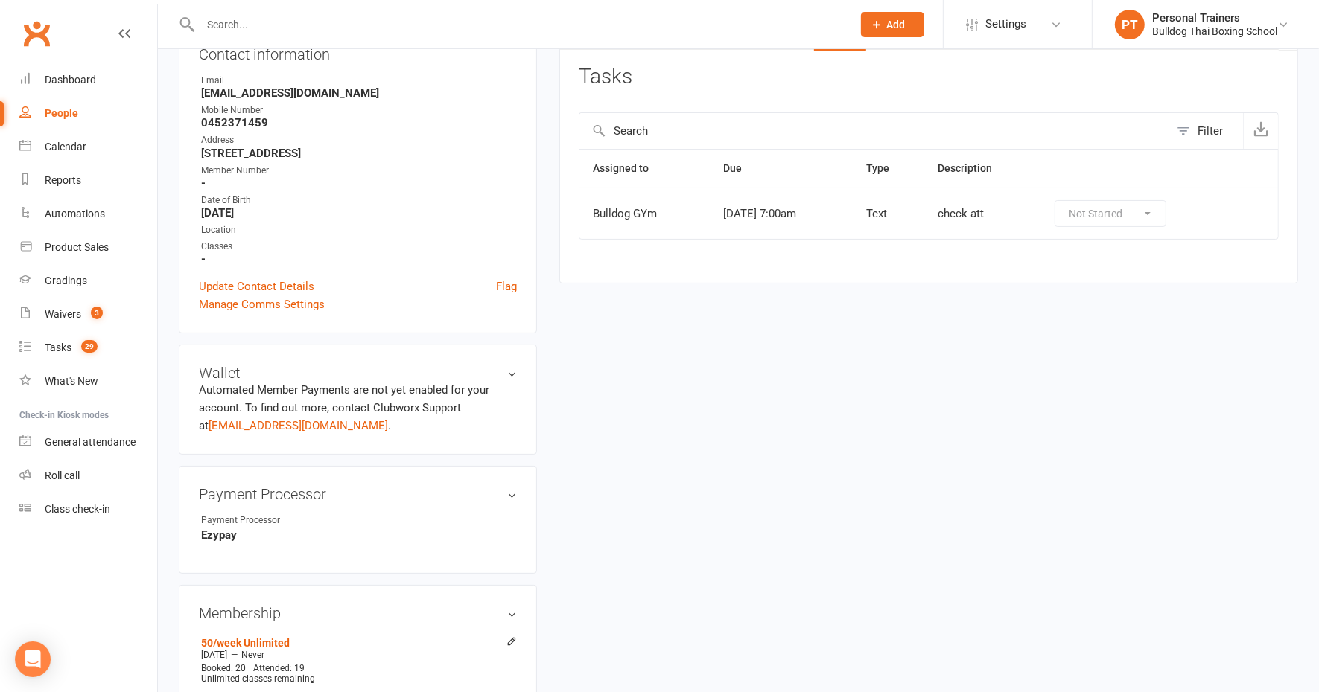
click at [1111, 217] on div "Not Started In Progress Waiting Complete" at bounding box center [1110, 213] width 112 height 27
click at [1113, 216] on div "Not Started In Progress Waiting Complete" at bounding box center [1110, 213] width 112 height 27
